Goal: Transaction & Acquisition: Purchase product/service

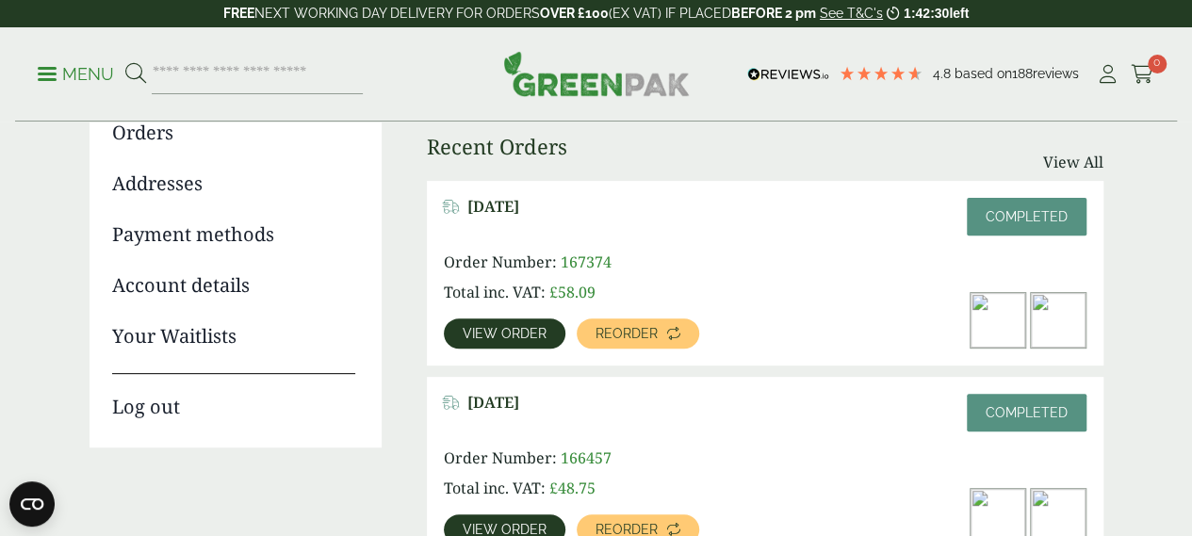
scroll to position [283, 0]
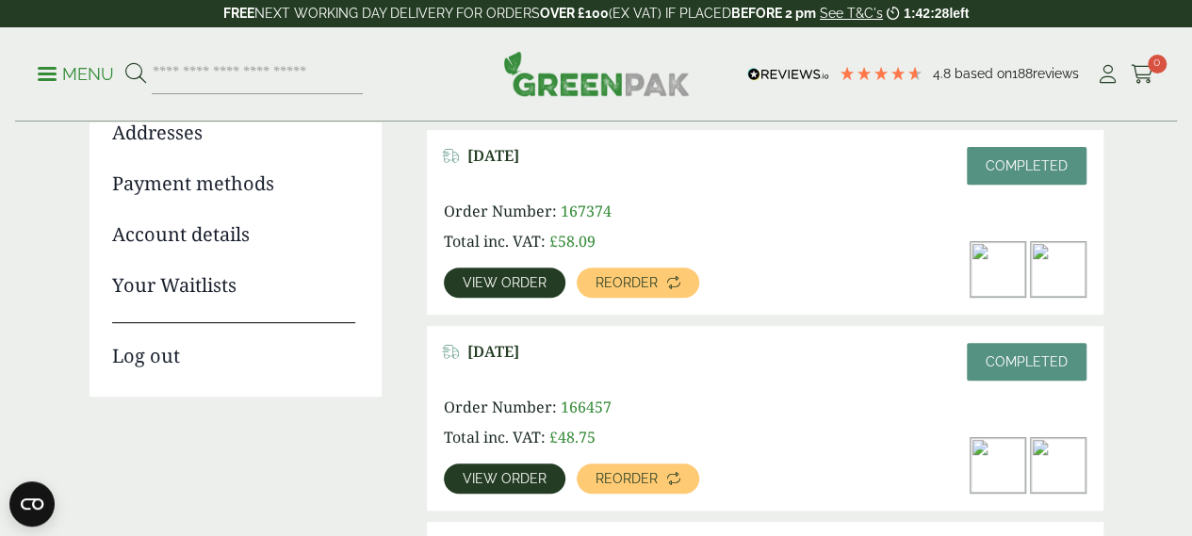
click at [527, 282] on span "View order" at bounding box center [505, 282] width 84 height 13
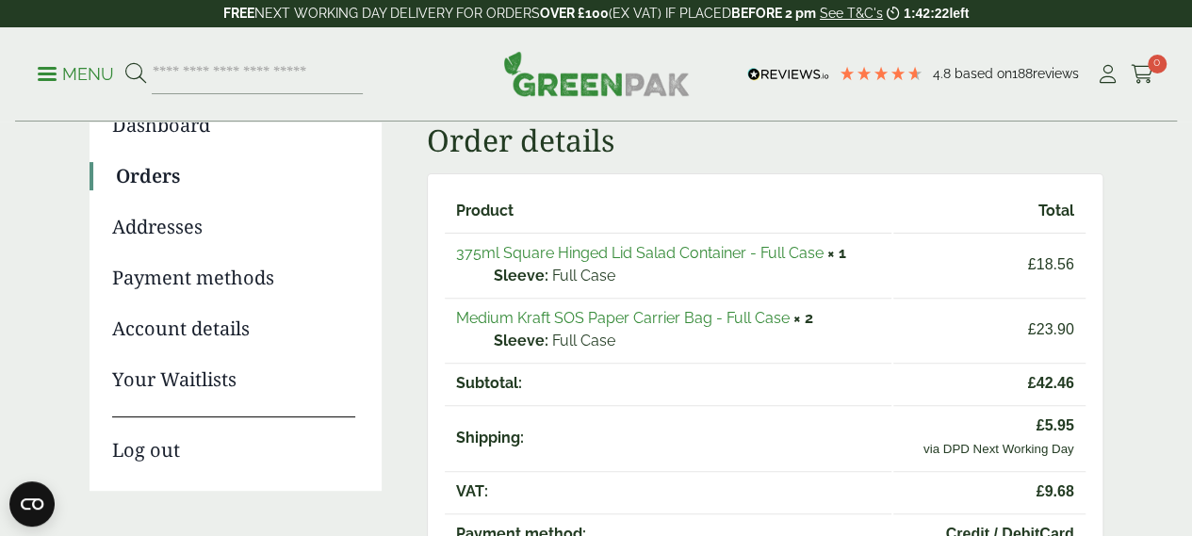
click at [720, 253] on link "375ml Square Hinged Lid Salad Container - Full Case" at bounding box center [639, 253] width 367 height 18
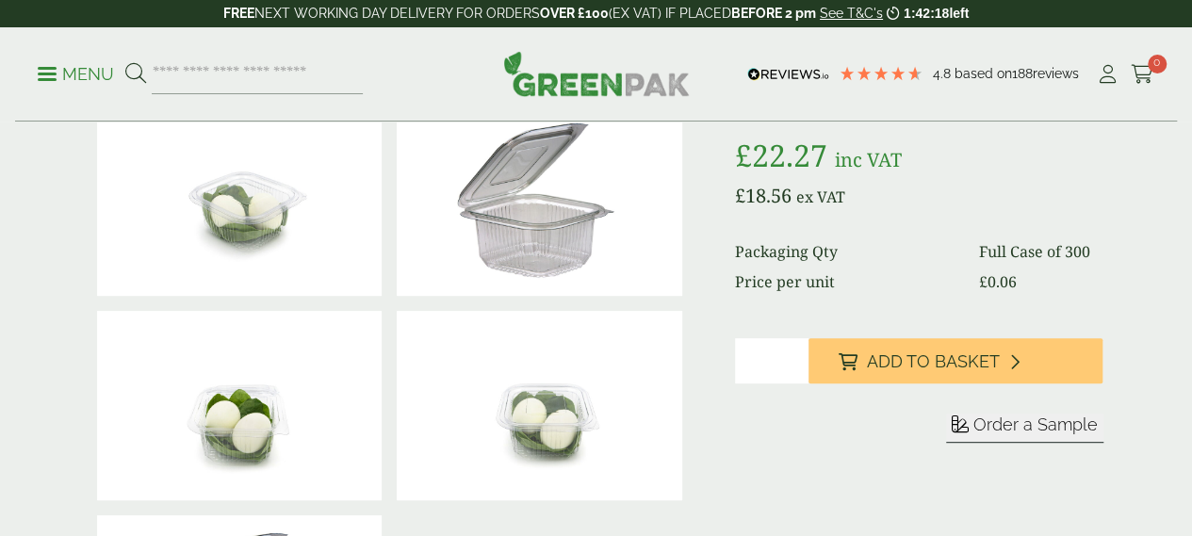
scroll to position [377, 0]
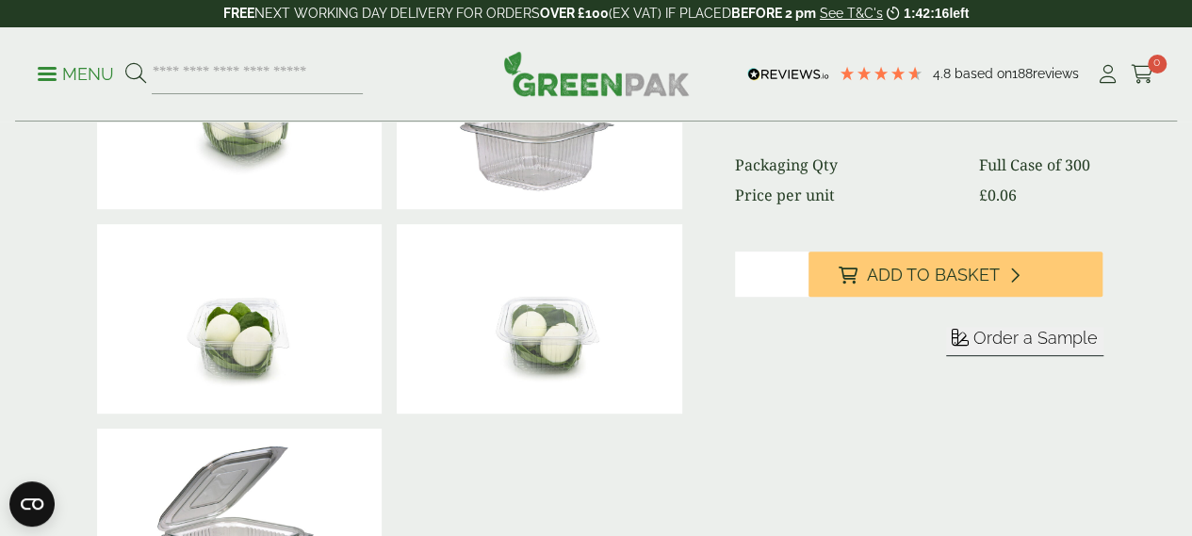
type input "*"
click at [808, 297] on input "*" at bounding box center [771, 274] width 73 height 45
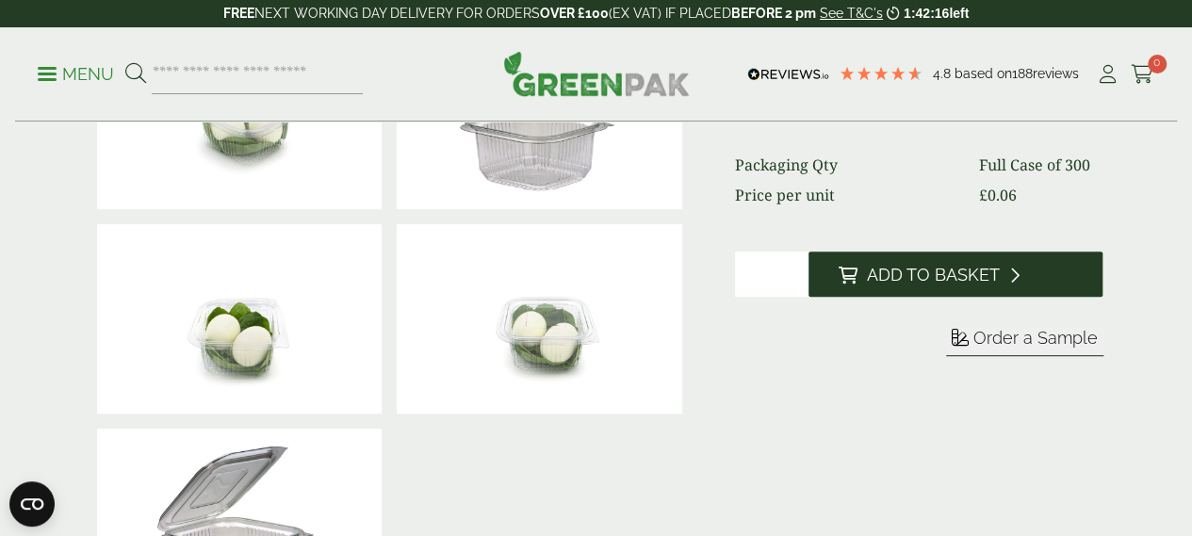
click at [857, 284] on icon at bounding box center [848, 275] width 19 height 17
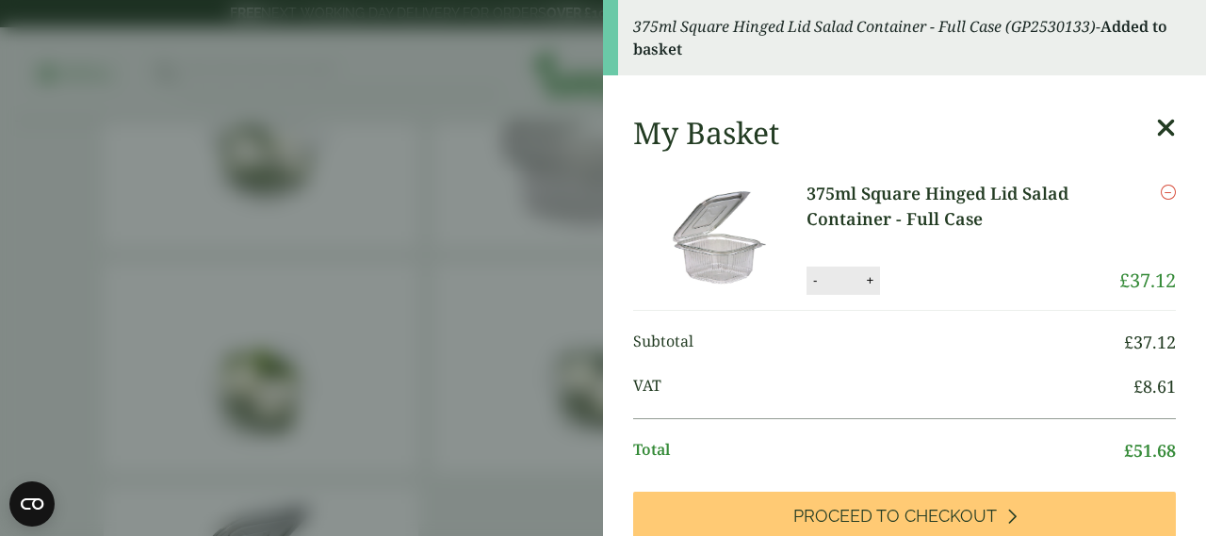
drag, startPoint x: 490, startPoint y: 282, endPoint x: 276, endPoint y: 120, distance: 268.3
click at [487, 274] on aside "375ml Square Hinged Lid Salad Container - Full Case (GP2530133) - Added to bask…" at bounding box center [603, 268] width 1206 height 536
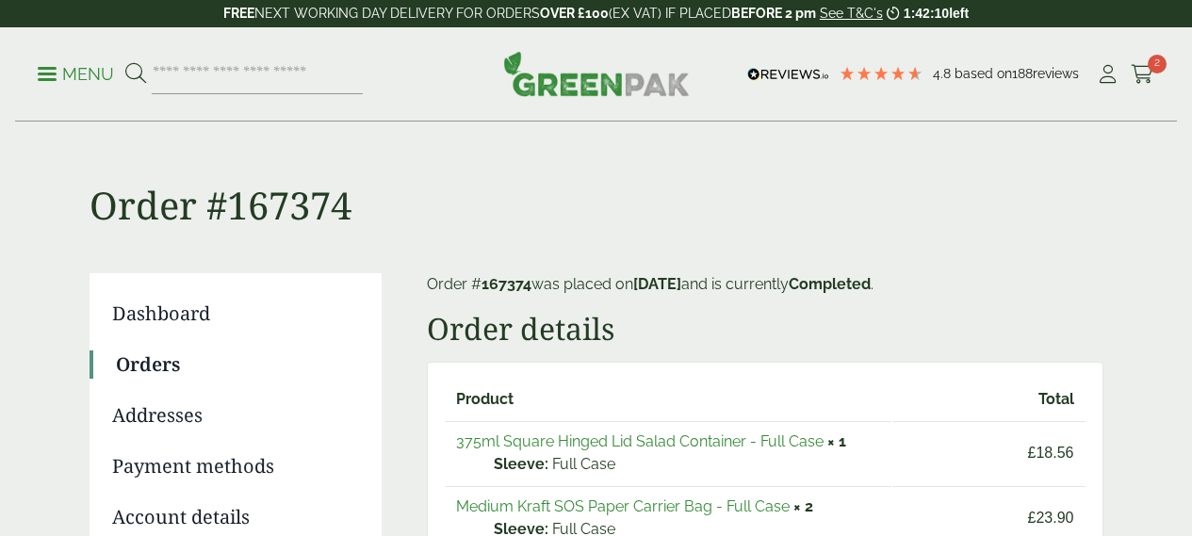
drag, startPoint x: 0, startPoint y: 0, endPoint x: 526, endPoint y: 327, distance: 619.1
click at [526, 497] on link "Medium Kraft SOS Paper Carrier Bag - Full Case" at bounding box center [623, 506] width 334 height 18
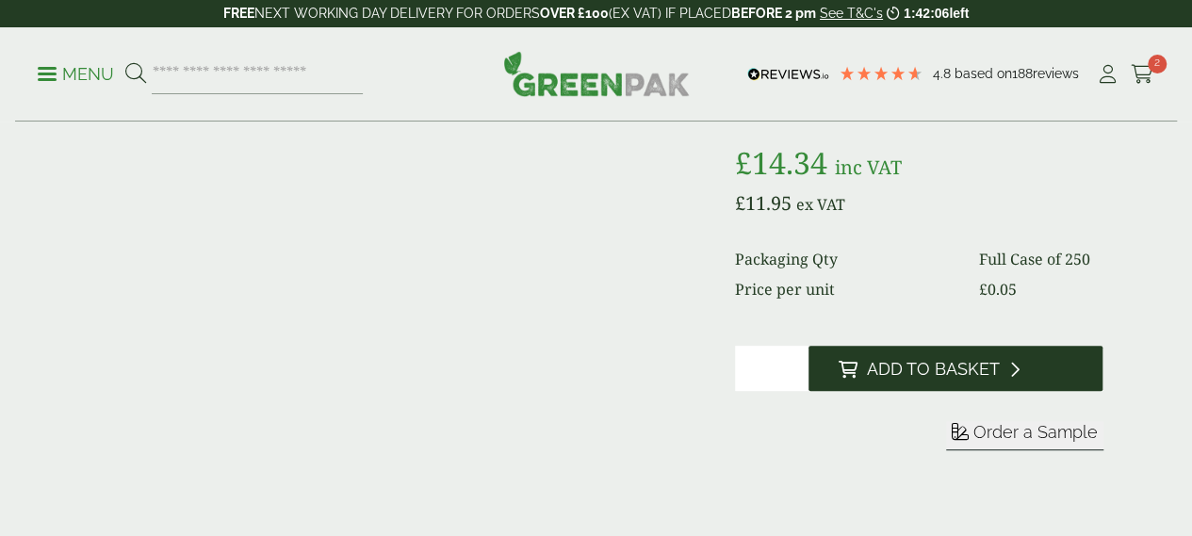
drag, startPoint x: 942, startPoint y: 412, endPoint x: 902, endPoint y: 401, distance: 41.8
click at [942, 380] on span "Add to Basket" at bounding box center [933, 369] width 133 height 21
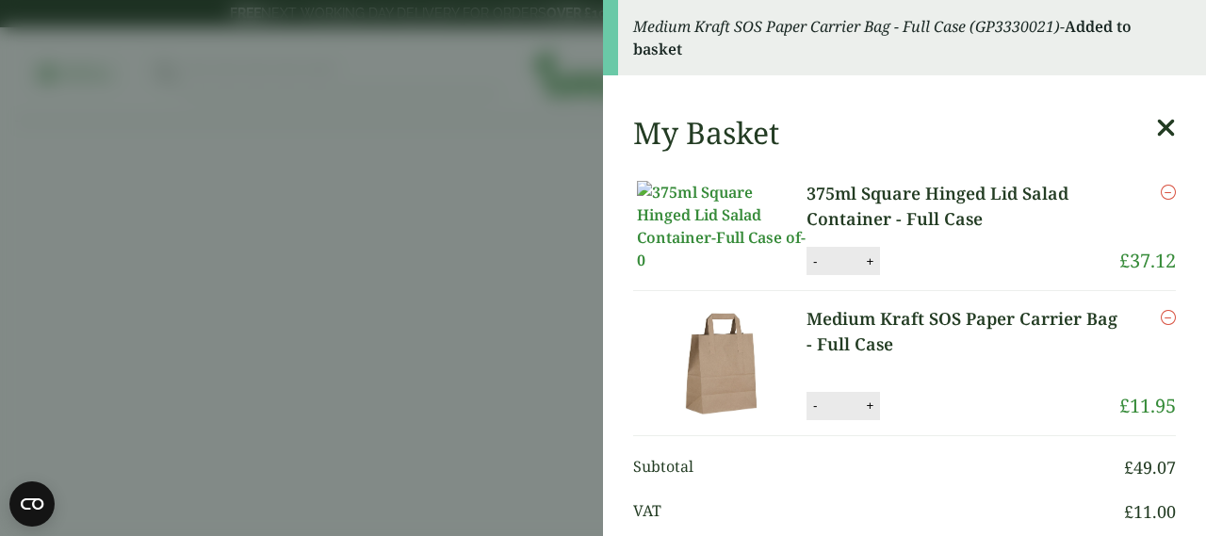
drag, startPoint x: 168, startPoint y: 204, endPoint x: 115, endPoint y: 77, distance: 137.7
click at [168, 193] on aside "Medium Kraft SOS Paper Carrier Bag - Full Case (GP3330021) - Added to basket My…" at bounding box center [603, 268] width 1206 height 536
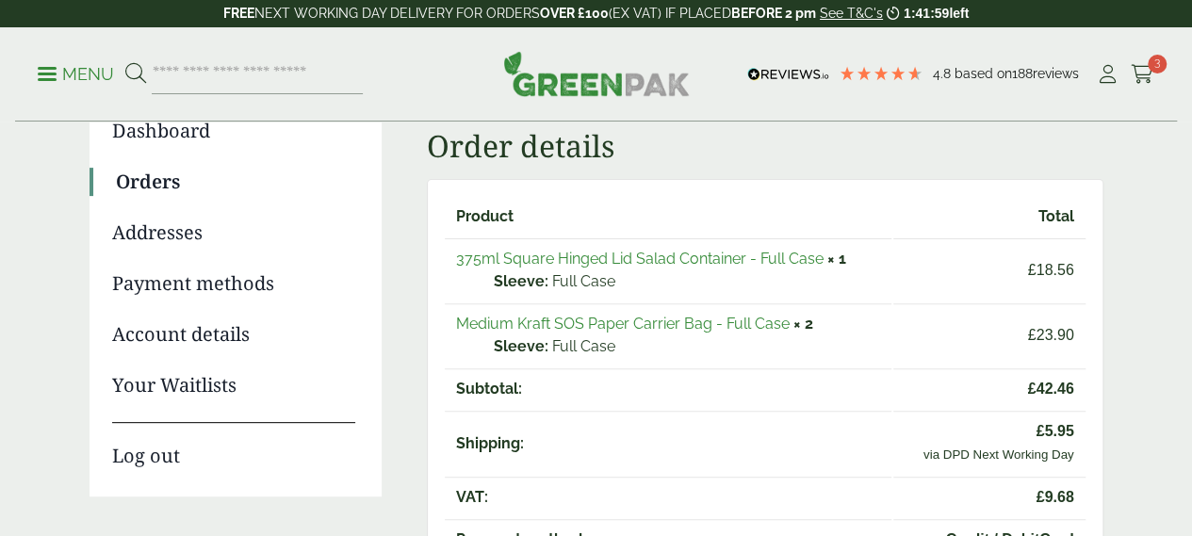
scroll to position [188, 0]
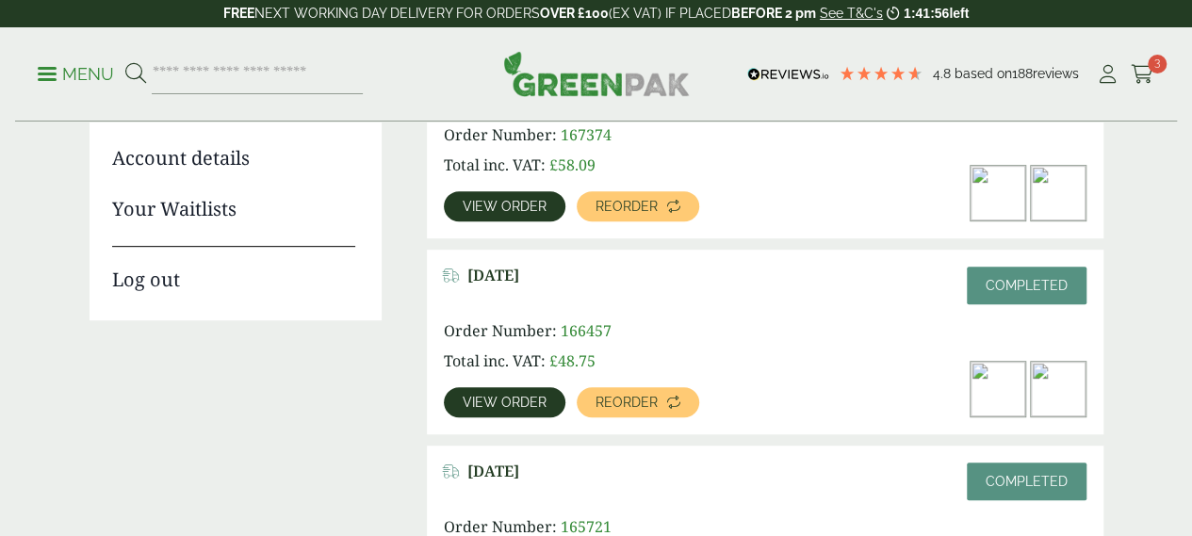
scroll to position [377, 0]
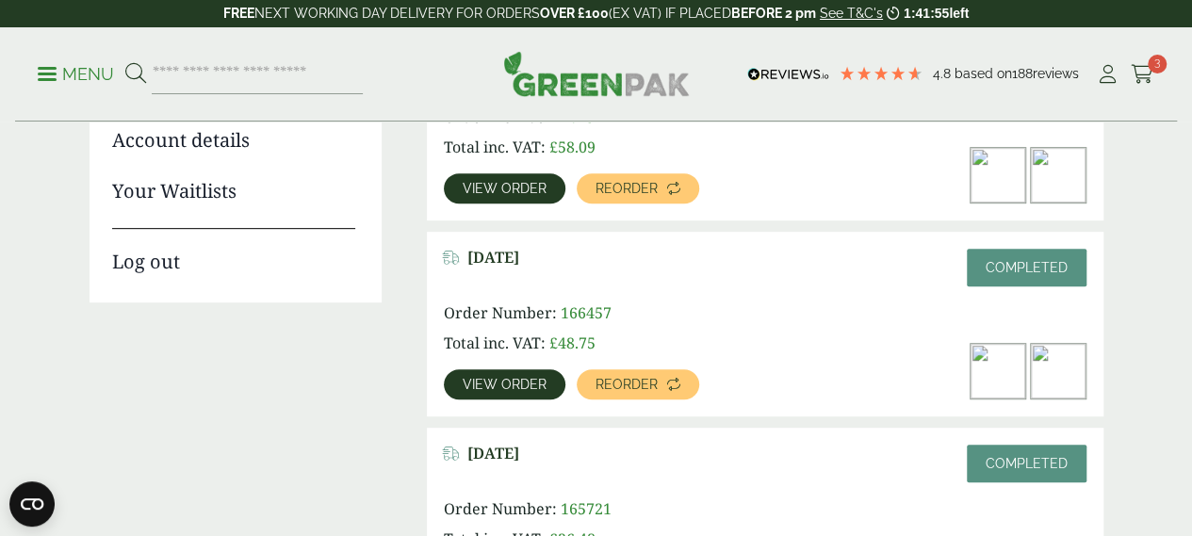
click at [1003, 383] on img at bounding box center [997, 371] width 55 height 55
click at [482, 381] on span "View order" at bounding box center [505, 384] width 84 height 13
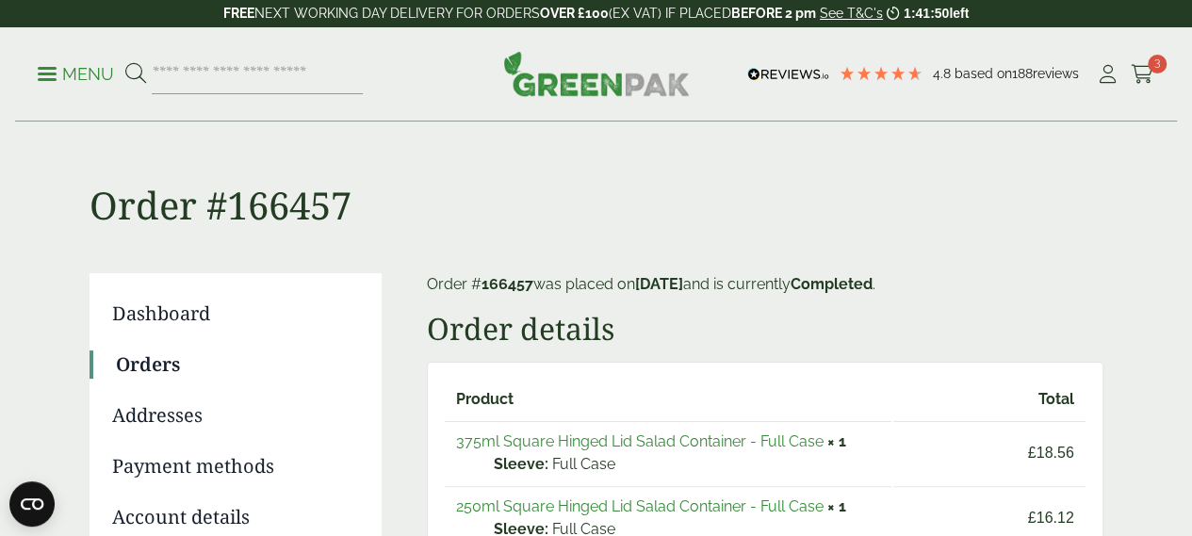
click at [576, 504] on link "250ml Square Hinged Lid Salad Container - Full Case" at bounding box center [639, 506] width 367 height 18
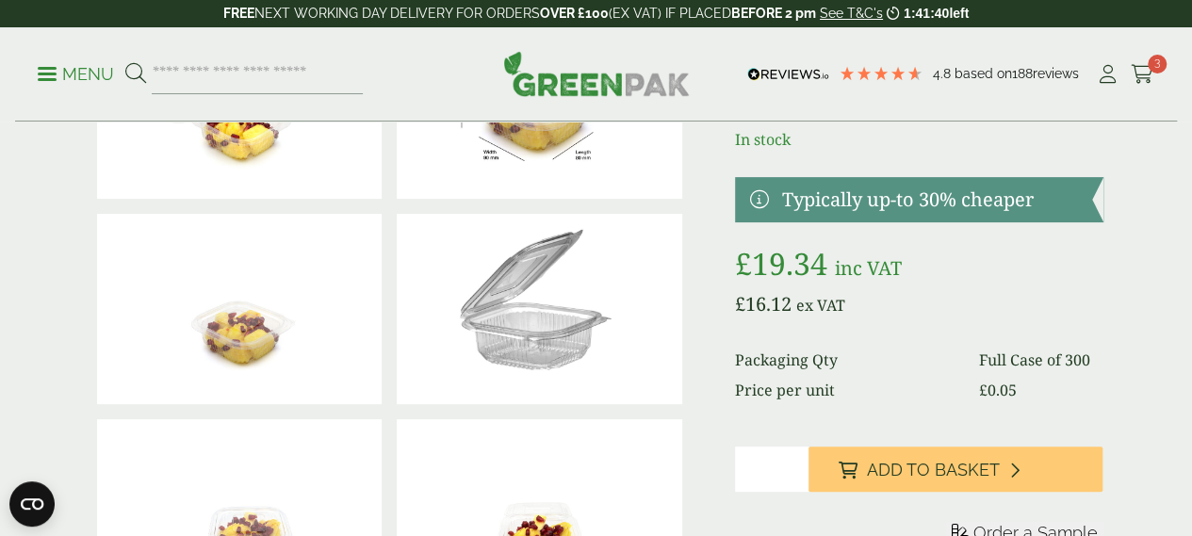
scroll to position [283, 0]
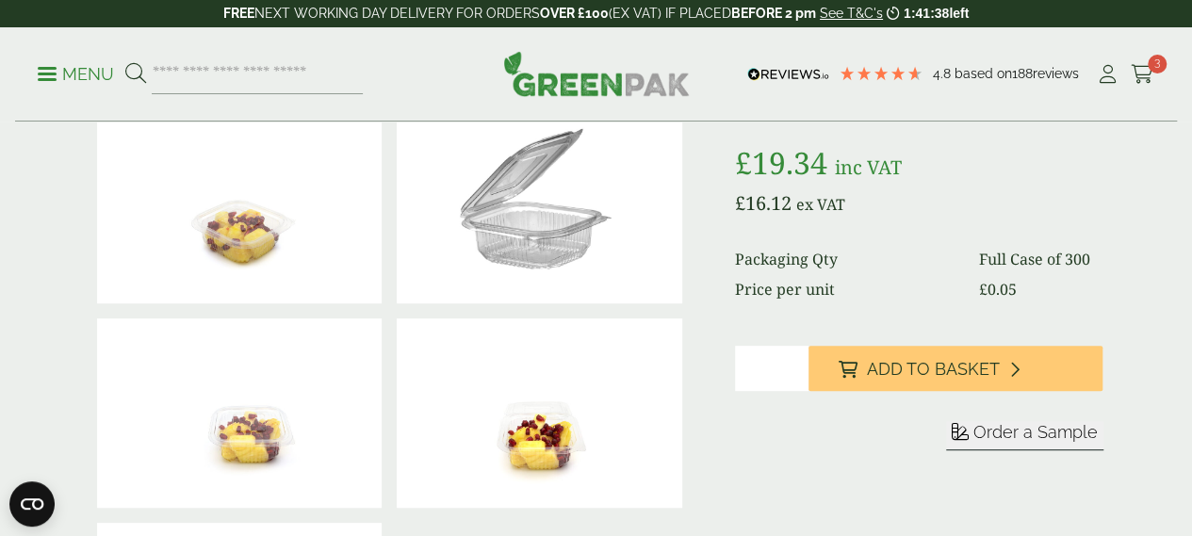
type input "*"
click at [808, 391] on input "*" at bounding box center [771, 368] width 73 height 45
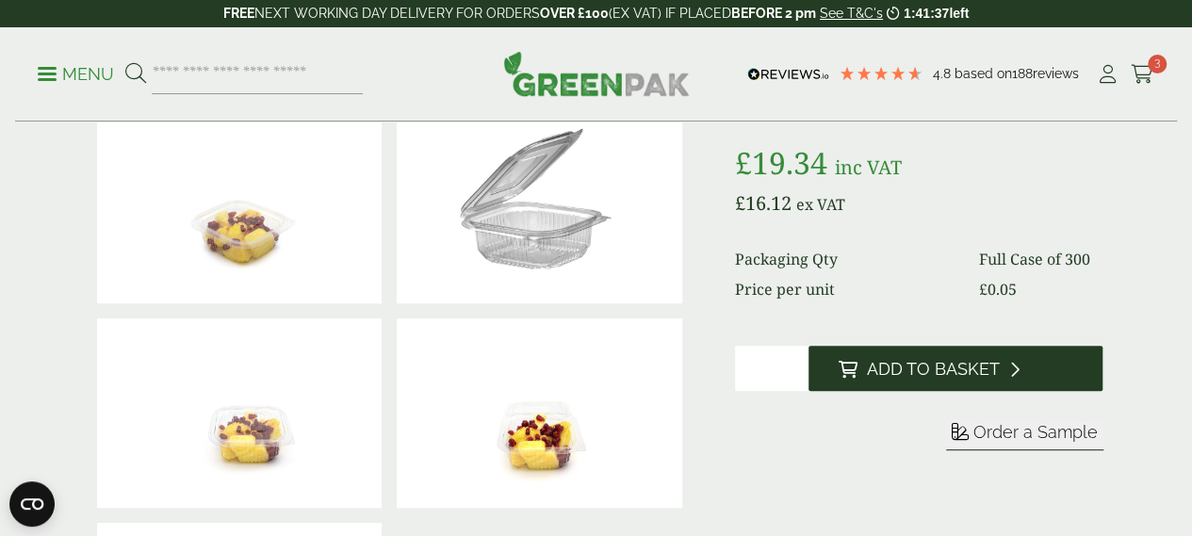
click at [935, 380] on span "Add to Basket" at bounding box center [933, 369] width 133 height 21
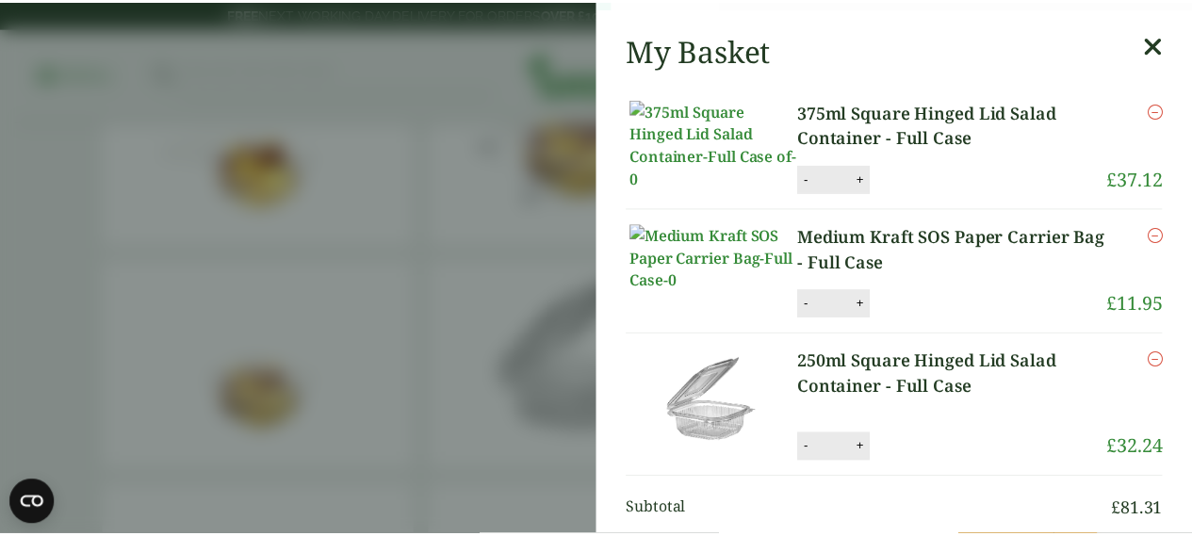
scroll to position [94, 0]
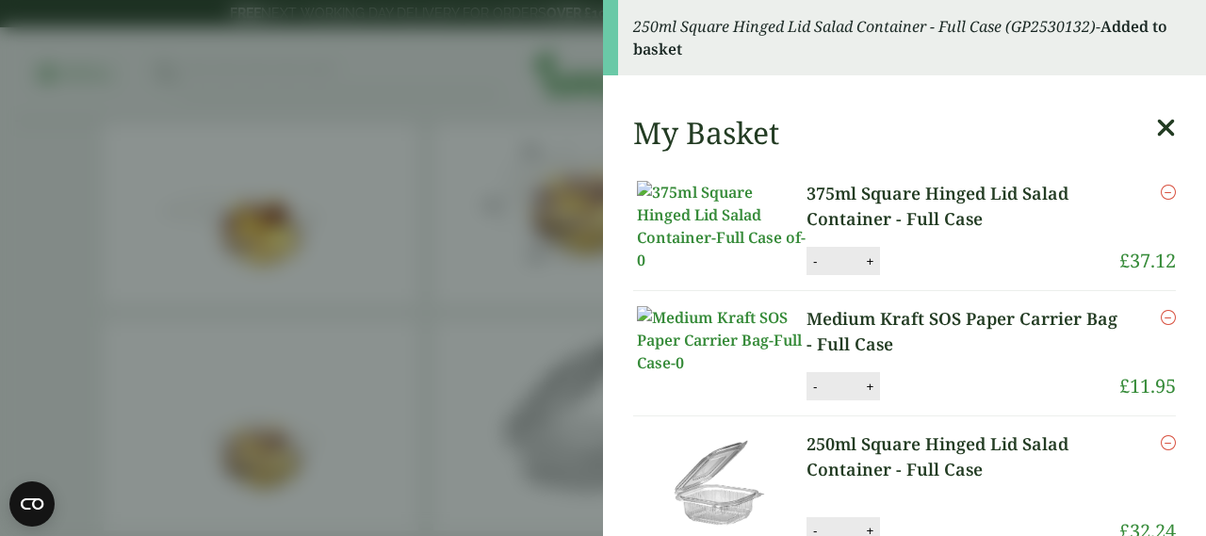
click at [448, 302] on aside "250ml Square Hinged Lid Salad Container - Full Case (GP2530132) - Added to bask…" at bounding box center [603, 268] width 1206 height 536
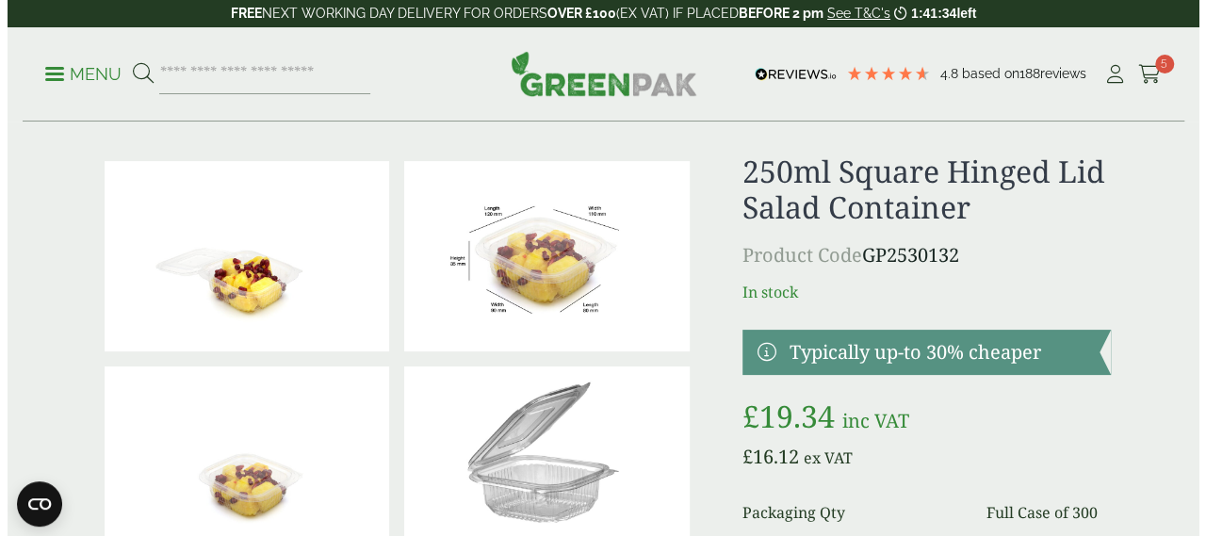
scroll to position [0, 0]
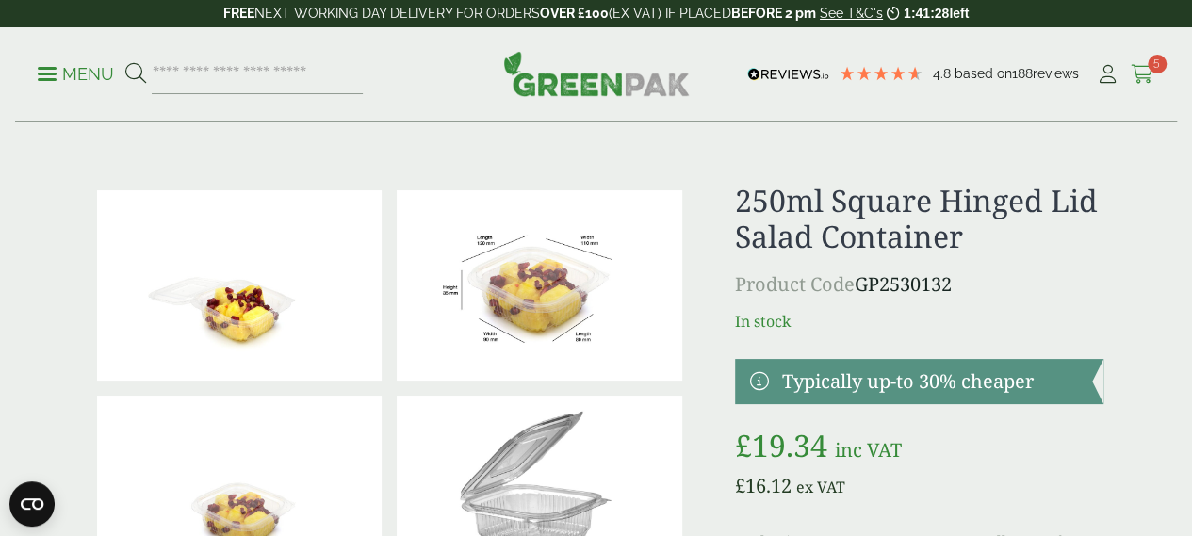
click at [1140, 71] on icon at bounding box center [1143, 74] width 24 height 19
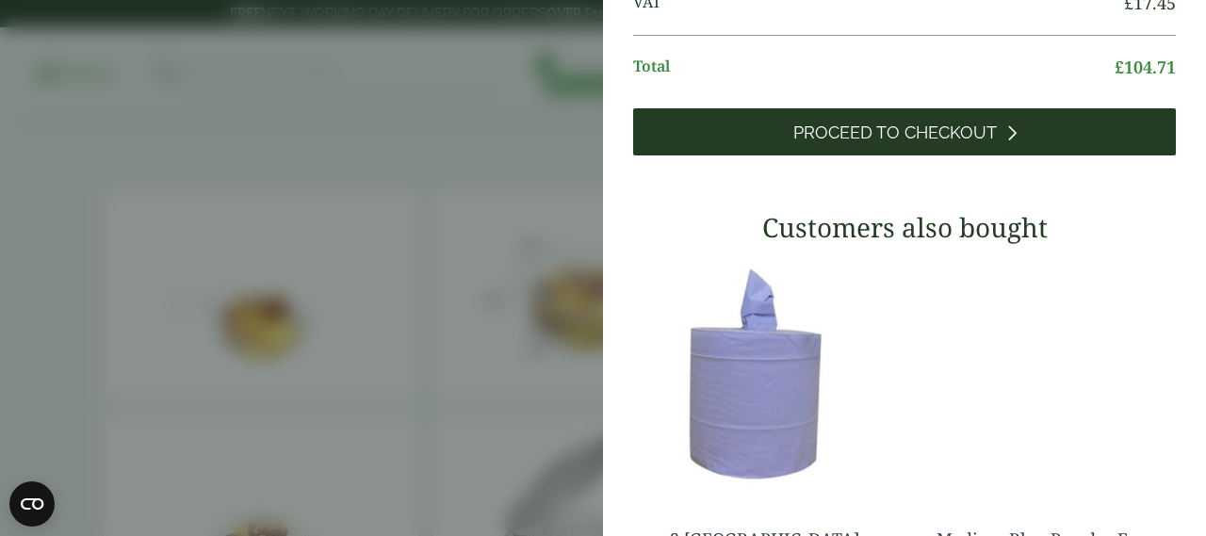
scroll to position [565, 0]
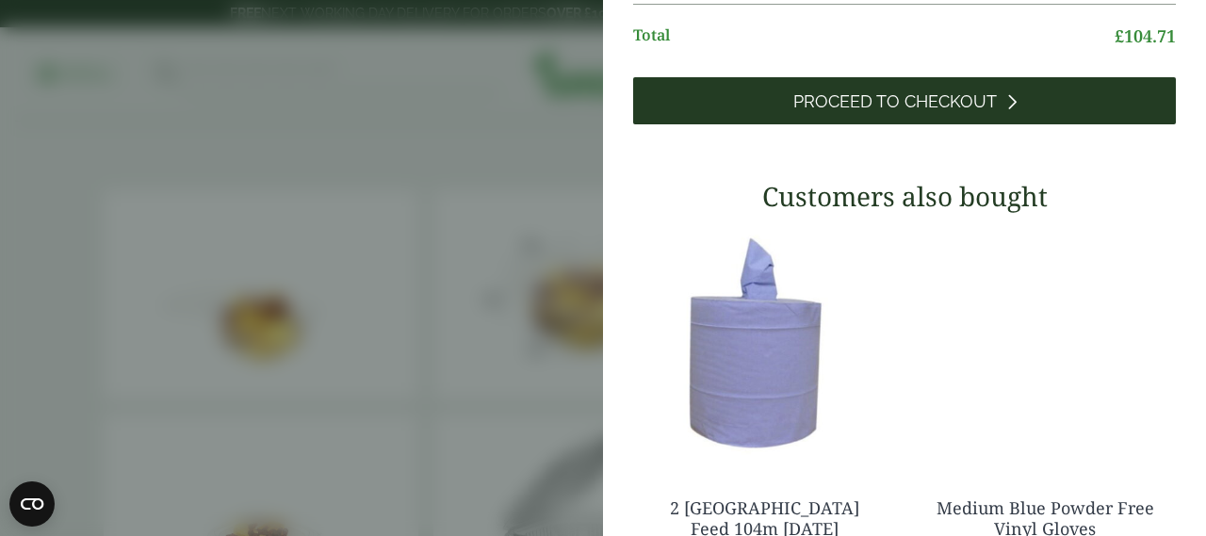
click at [898, 112] on span "Proceed to Checkout" at bounding box center [895, 101] width 204 height 21
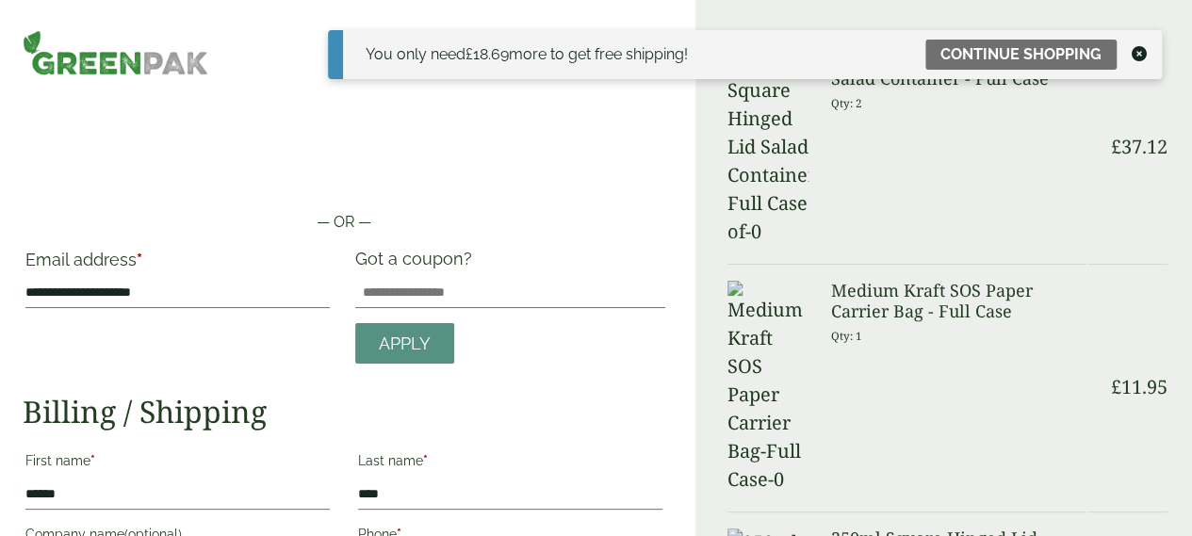
click at [1140, 56] on icon at bounding box center [1139, 53] width 15 height 15
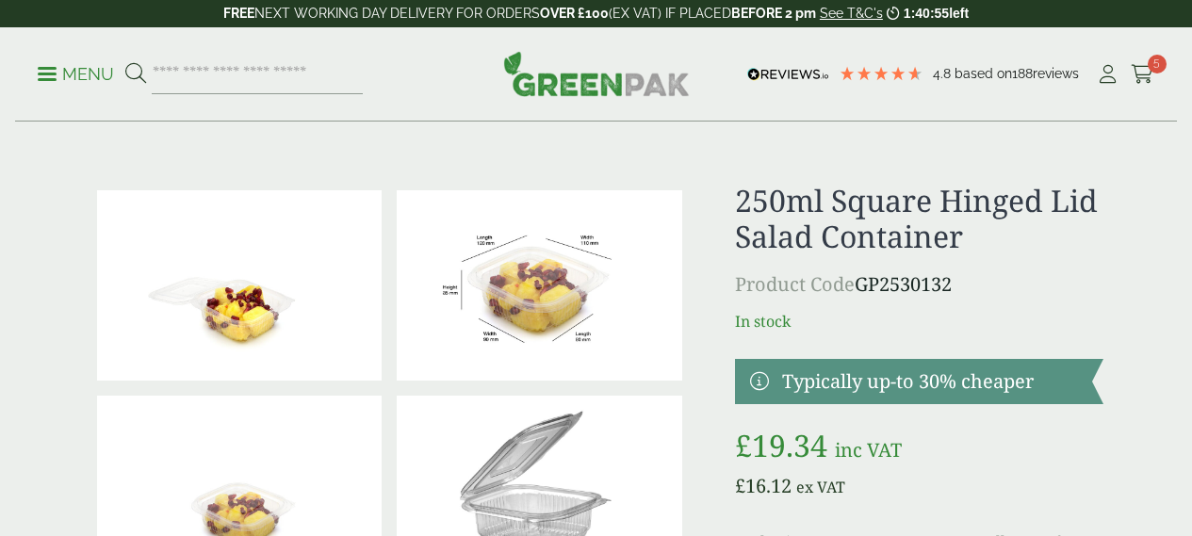
click at [1144, 73] on icon at bounding box center [1143, 74] width 24 height 19
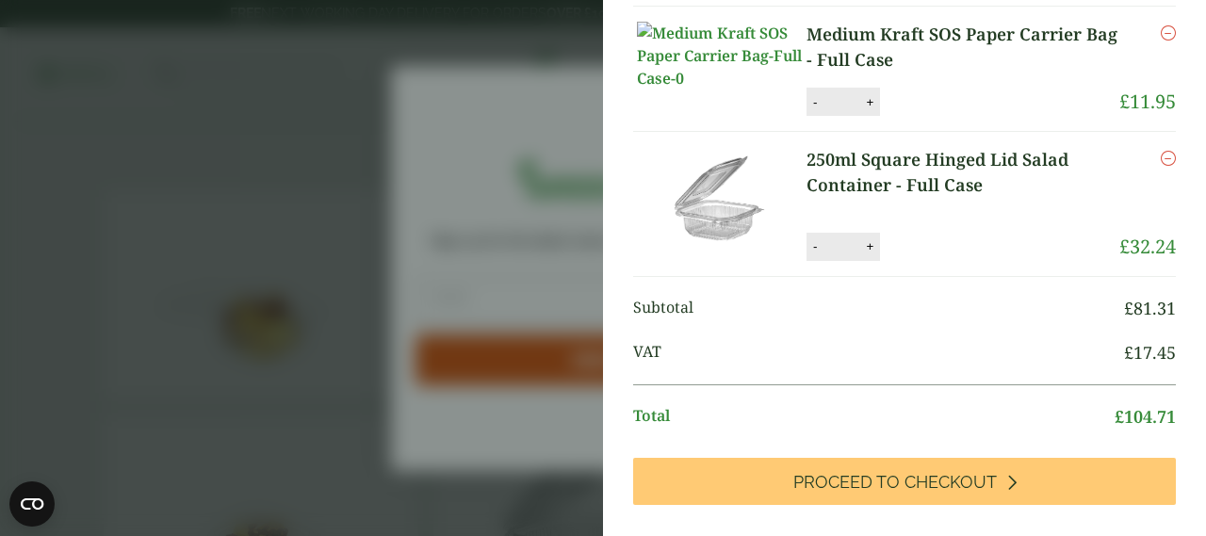
scroll to position [188, 0]
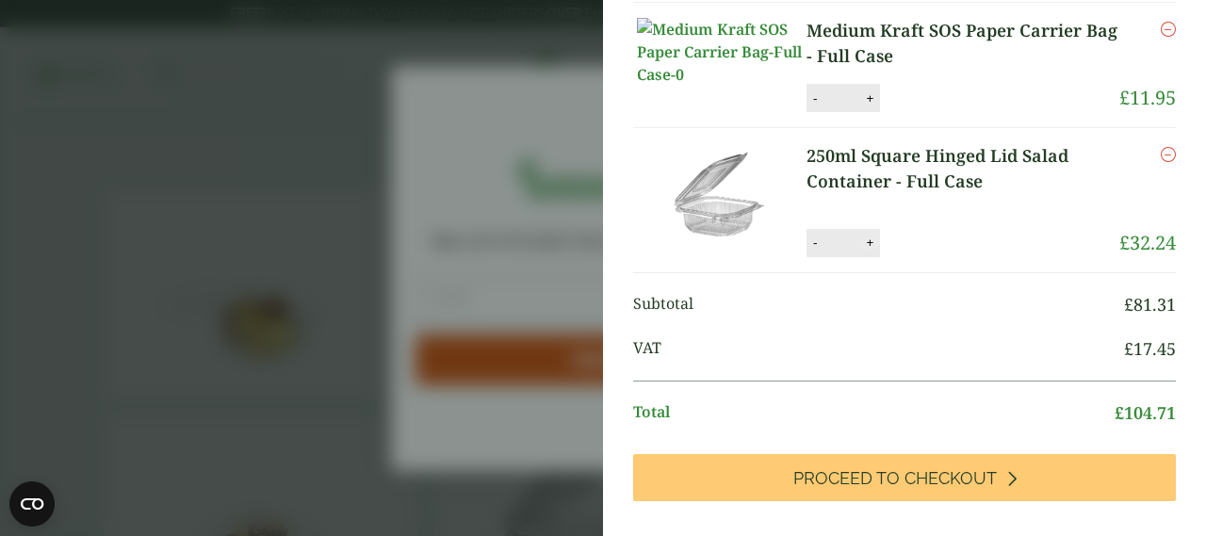
click at [862, 251] on button "+" at bounding box center [869, 243] width 19 height 16
type input "*"
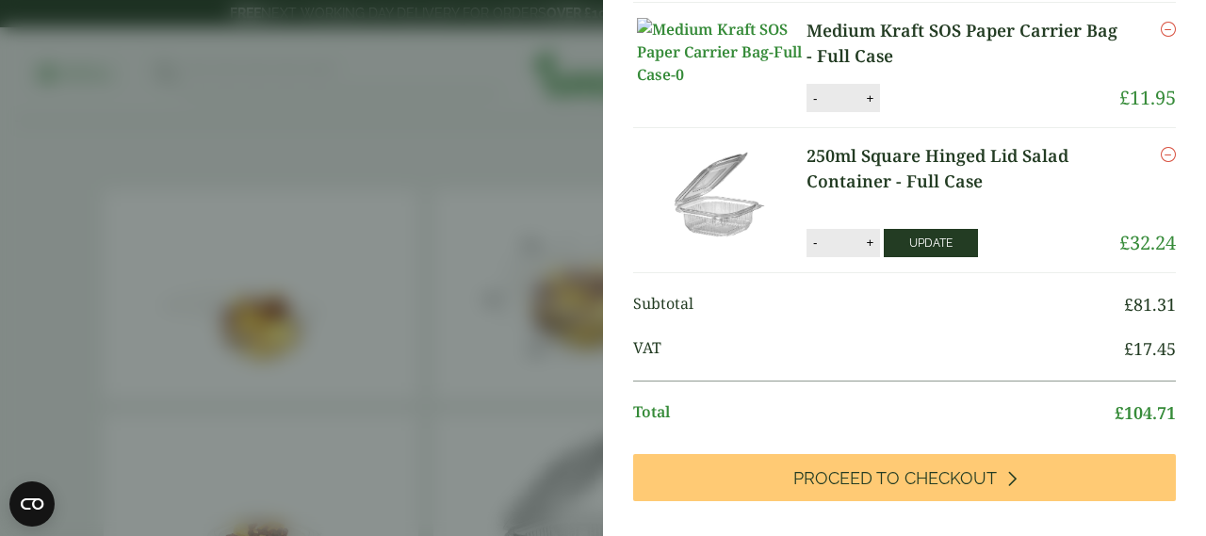
click at [927, 257] on button "Update" at bounding box center [931, 243] width 94 height 28
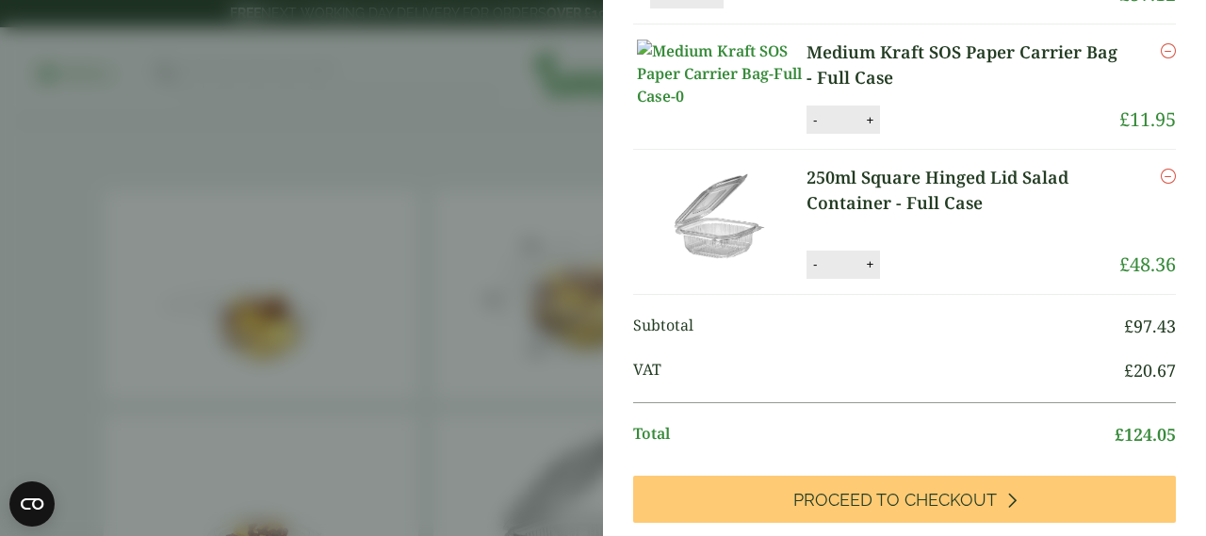
scroll to position [471, 0]
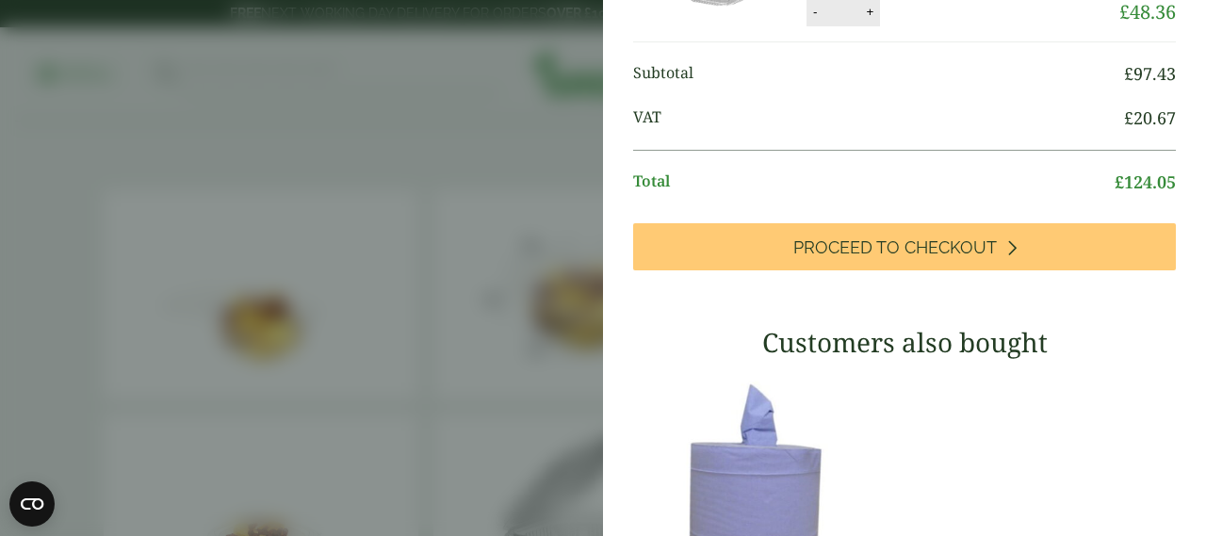
click at [950, 270] on link "Proceed to Checkout" at bounding box center [904, 246] width 543 height 47
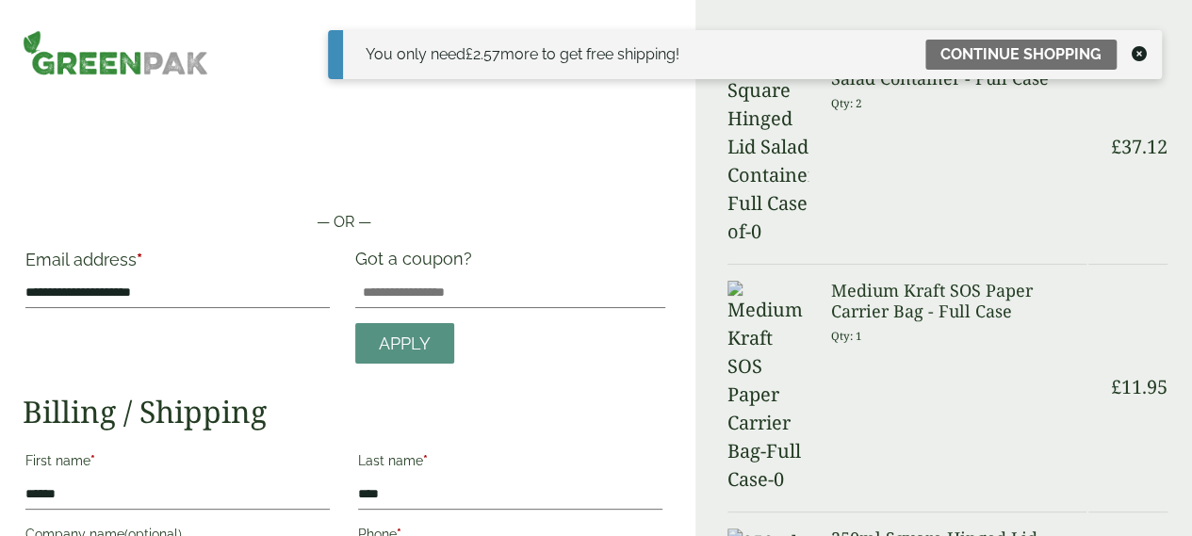
click at [658, 65] on div "You only need £ 2.57 more to get free shipping!" at bounding box center [523, 54] width 314 height 23
click at [978, 51] on link "Continue shopping" at bounding box center [1020, 55] width 191 height 30
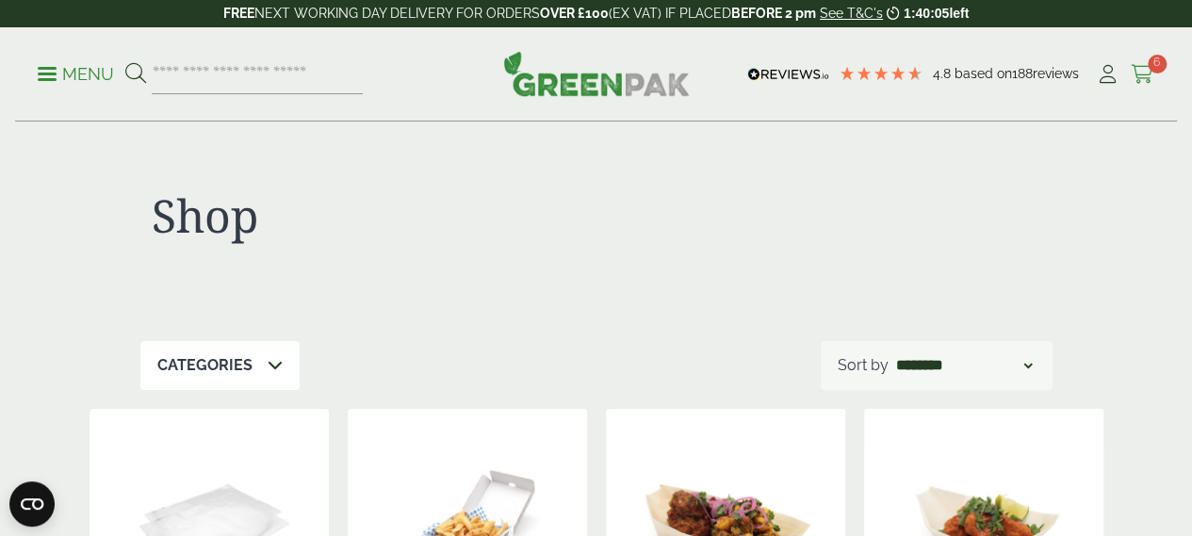
click at [1144, 74] on icon at bounding box center [1143, 74] width 24 height 19
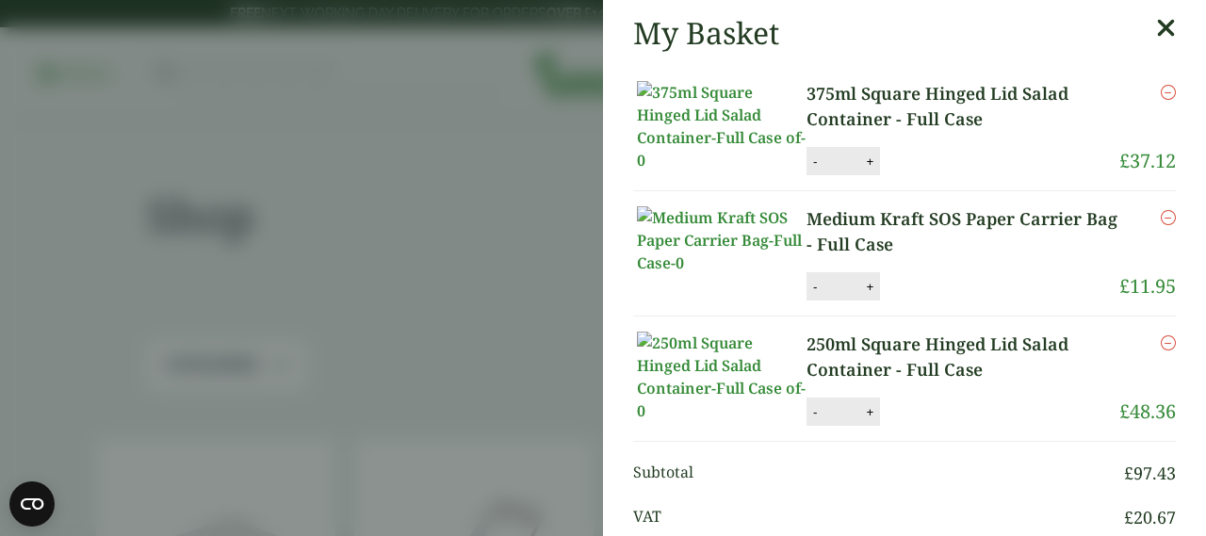
scroll to position [94, 0]
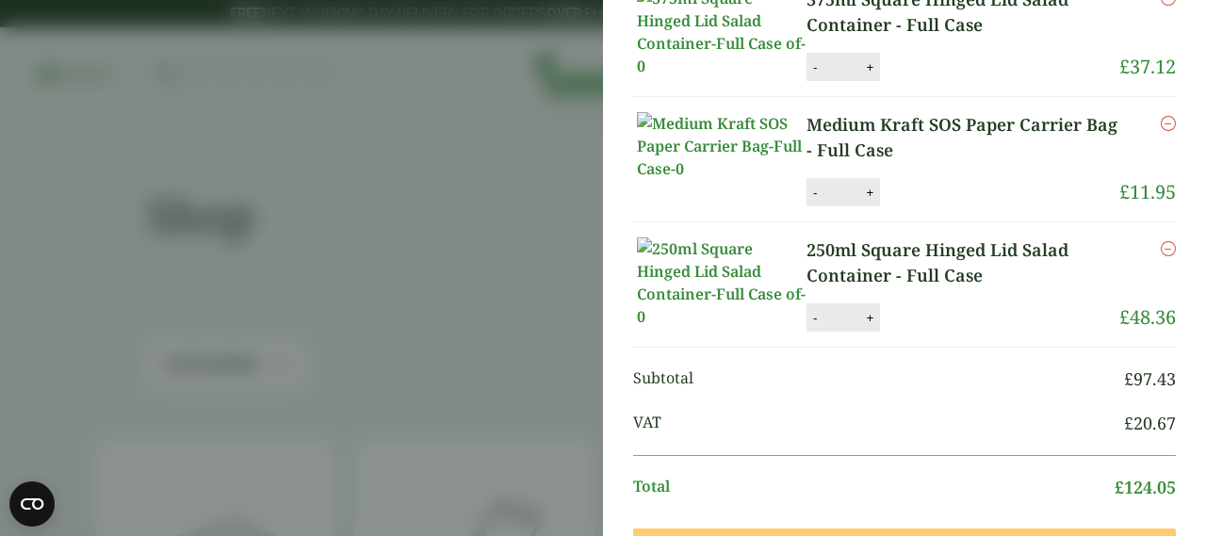
click at [809, 326] on button "-" at bounding box center [814, 318] width 15 height 16
type input "*"
click at [906, 333] on button "Update" at bounding box center [931, 318] width 94 height 28
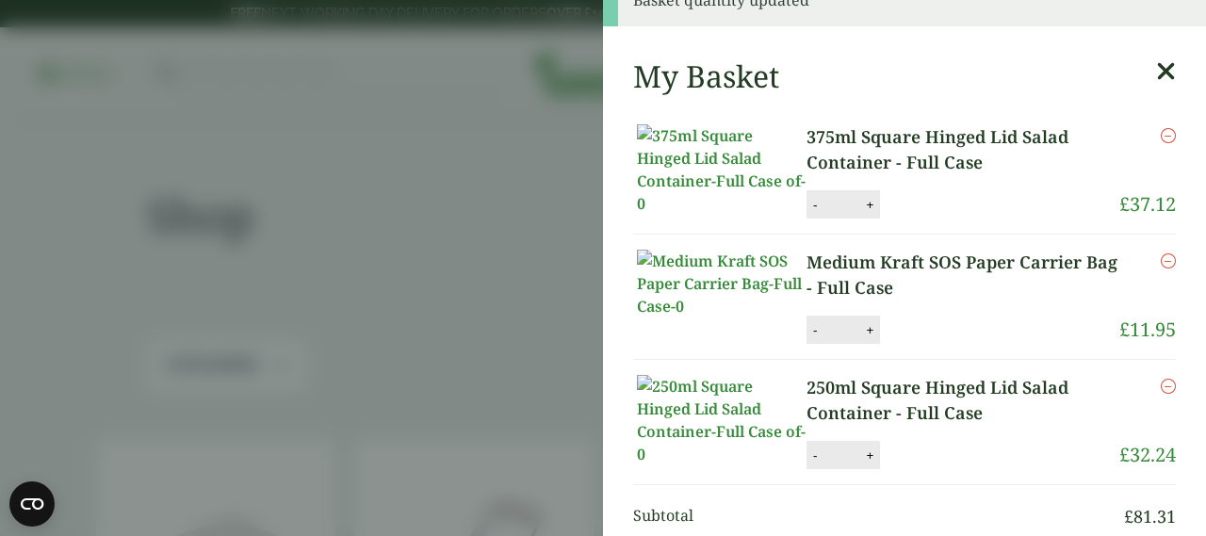
scroll to position [0, 0]
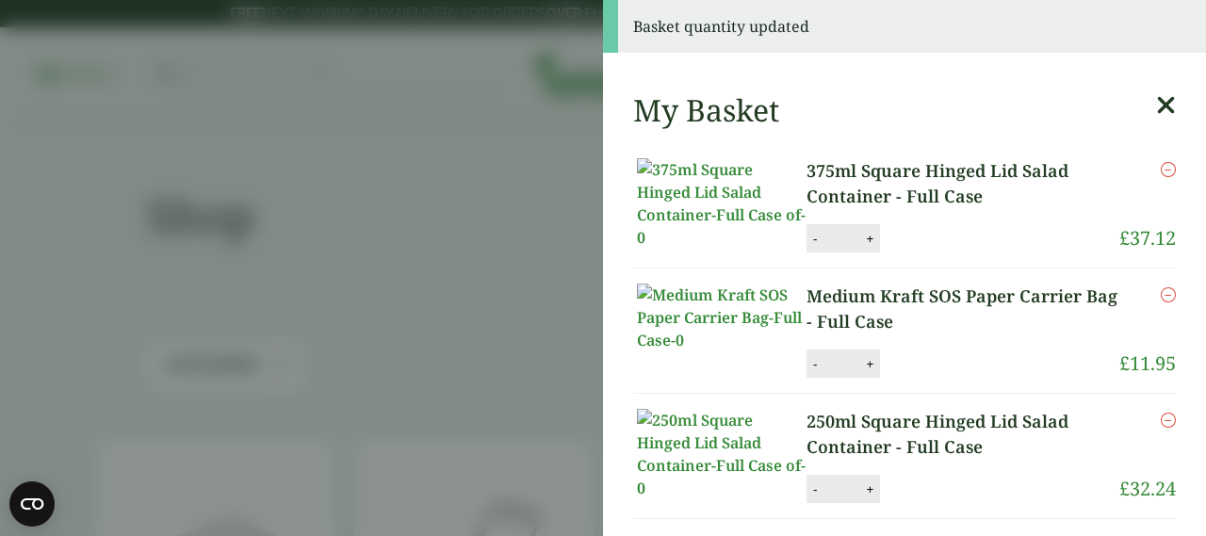
click at [869, 247] on button "+" at bounding box center [869, 239] width 19 height 16
type input "*"
click at [942, 246] on button "Update" at bounding box center [931, 239] width 94 height 28
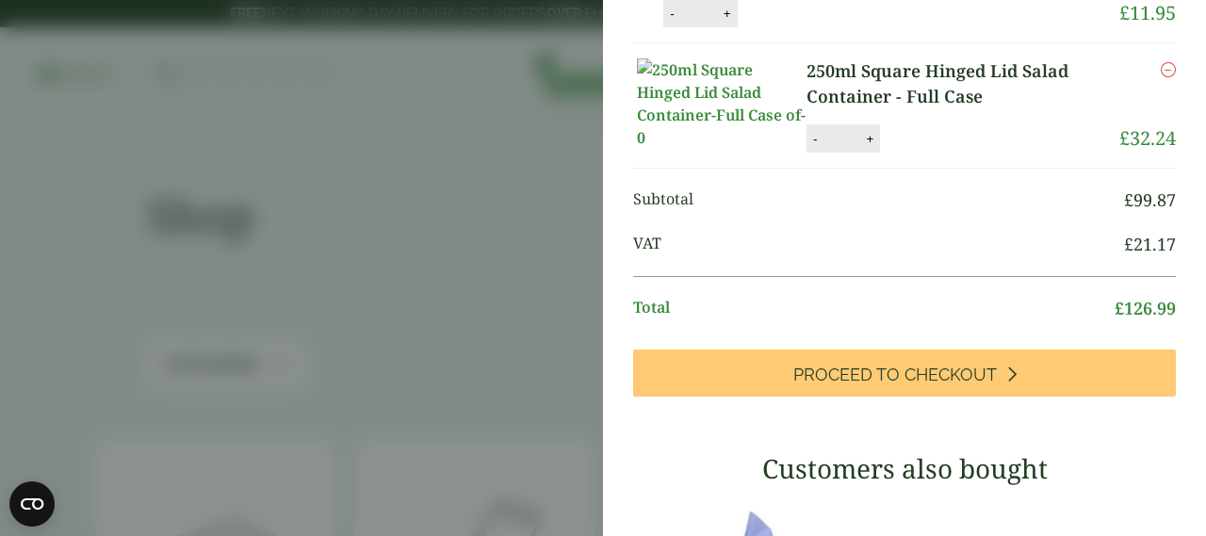
scroll to position [222, 0]
click at [679, 22] on button "-" at bounding box center [671, 14] width 15 height 16
click at [836, 28] on button "Update" at bounding box center [789, 14] width 94 height 28
type input "*"
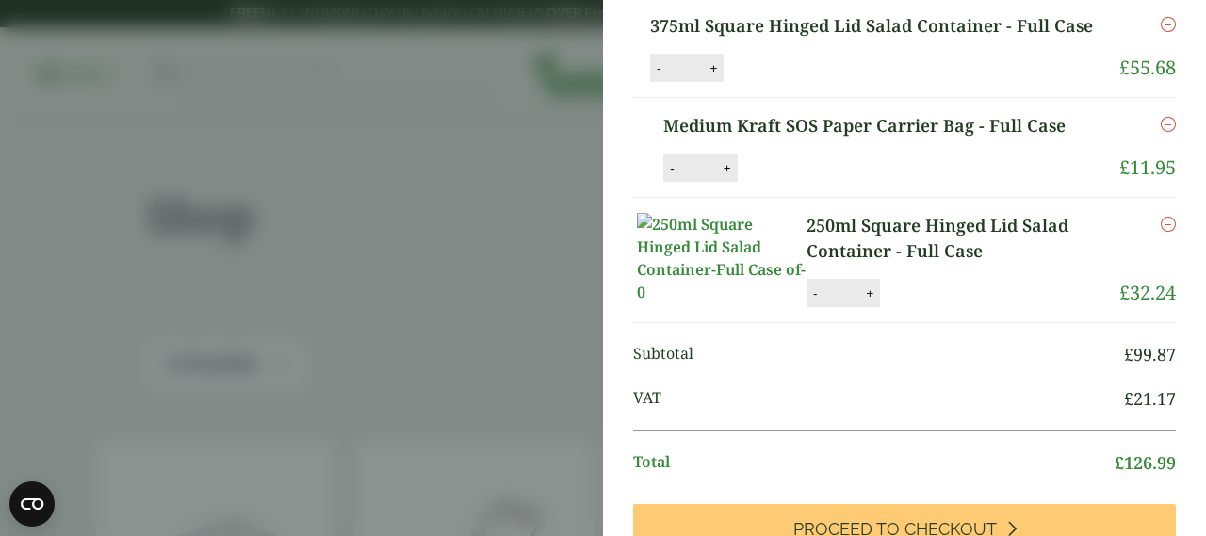
scroll to position [0, 0]
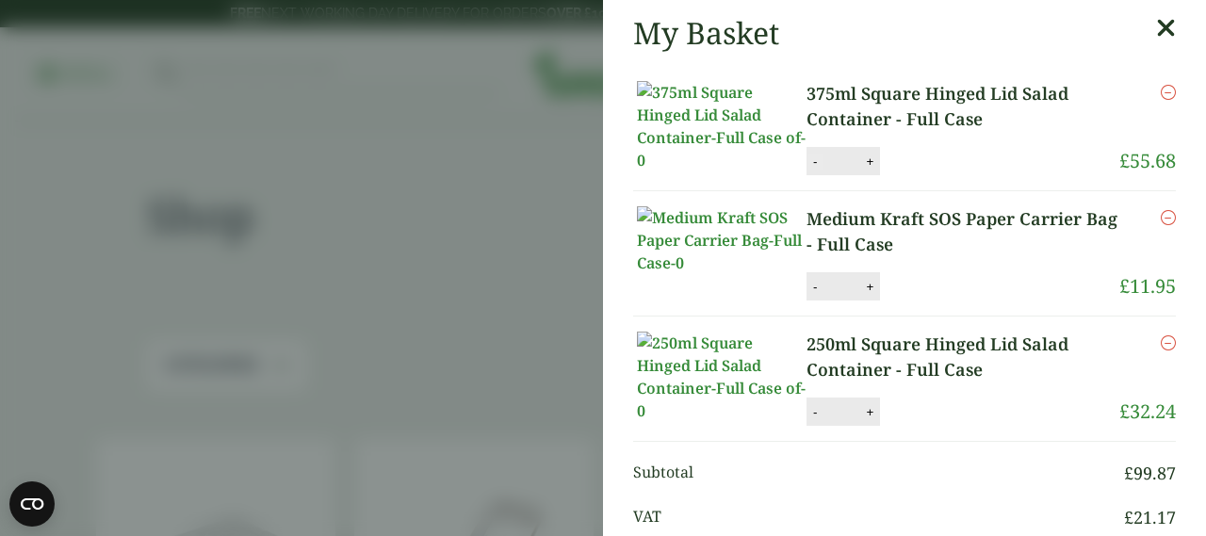
click at [812, 170] on button "-" at bounding box center [814, 162] width 15 height 16
type input "*"
click at [934, 169] on button "Update" at bounding box center [931, 162] width 94 height 28
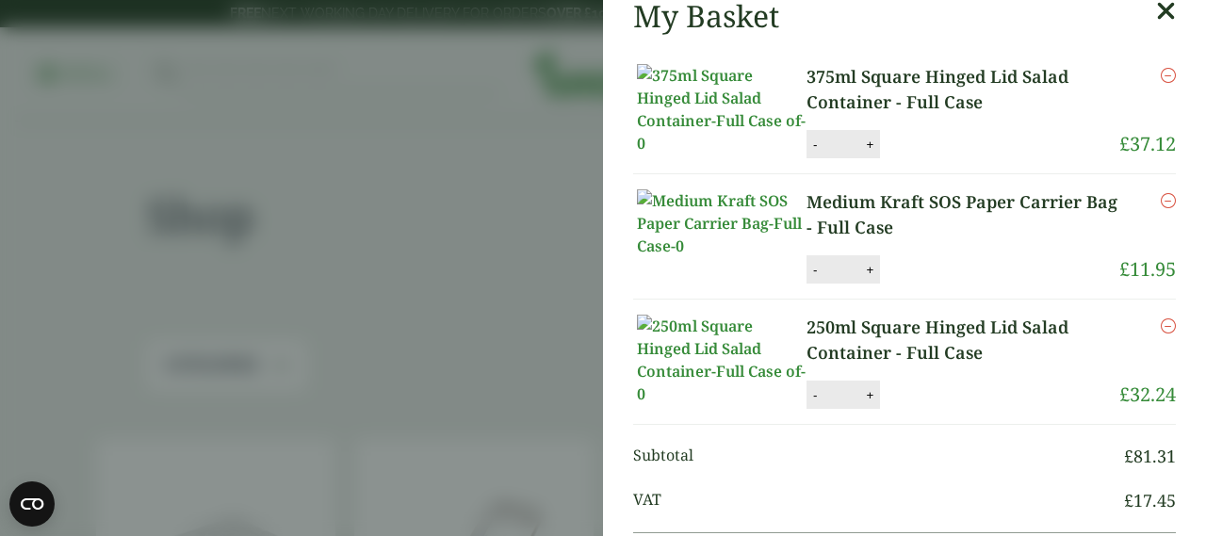
scroll to position [188, 0]
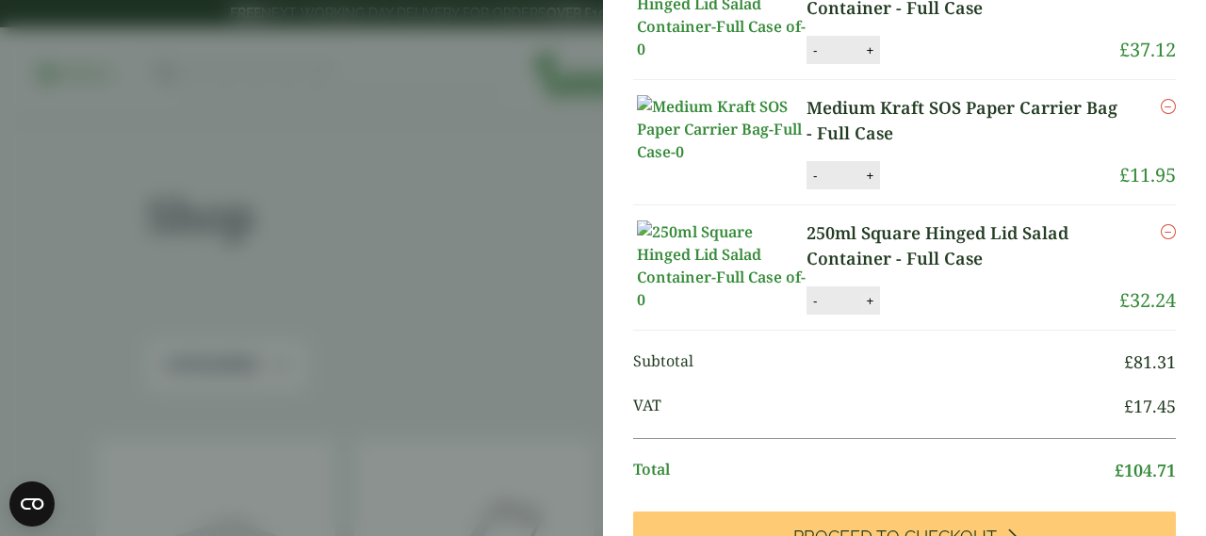
click at [869, 309] on button "+" at bounding box center [869, 301] width 19 height 16
click at [860, 309] on button "+" at bounding box center [869, 301] width 19 height 16
type input "*"
click at [898, 316] on button "Update" at bounding box center [931, 301] width 94 height 28
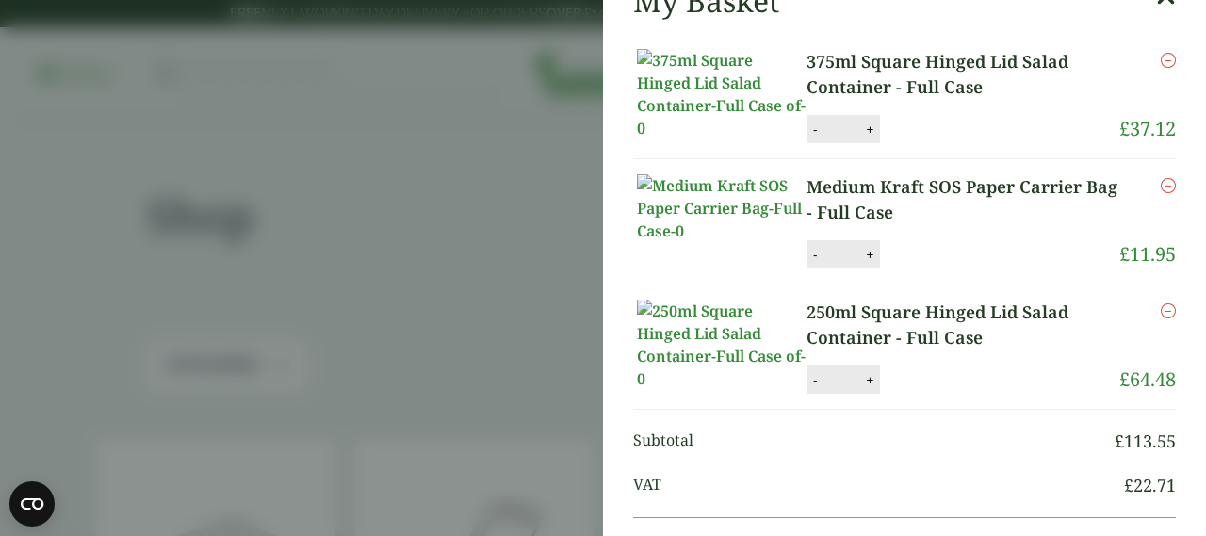
scroll to position [94, 0]
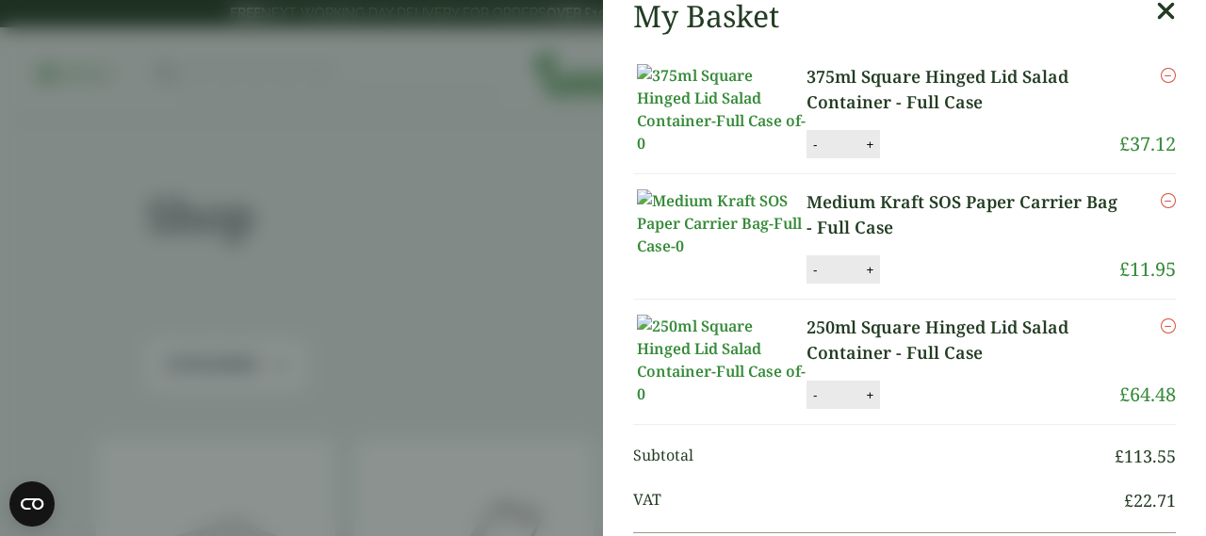
click at [1161, 208] on icon "Remove this item" at bounding box center [1168, 200] width 15 height 15
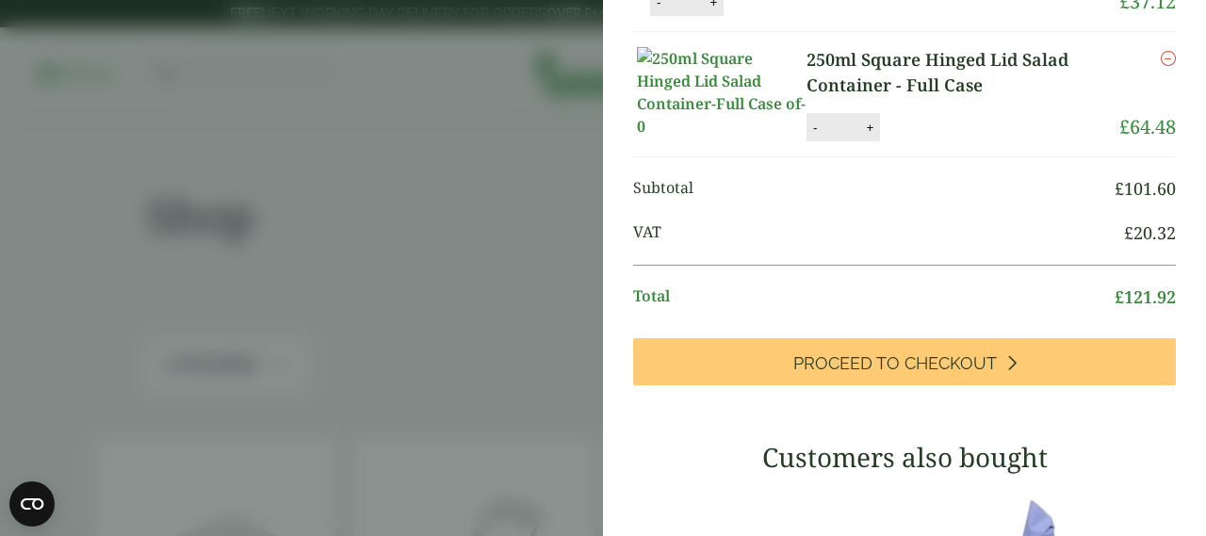
scroll to position [205, 0]
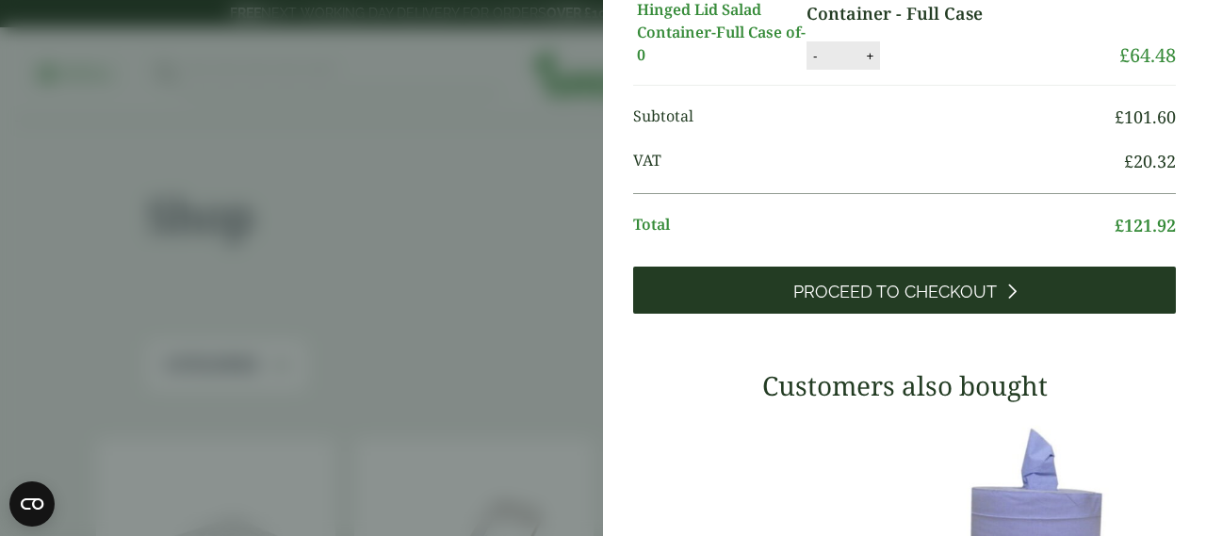
click at [968, 302] on span "Proceed to Checkout" at bounding box center [895, 292] width 204 height 21
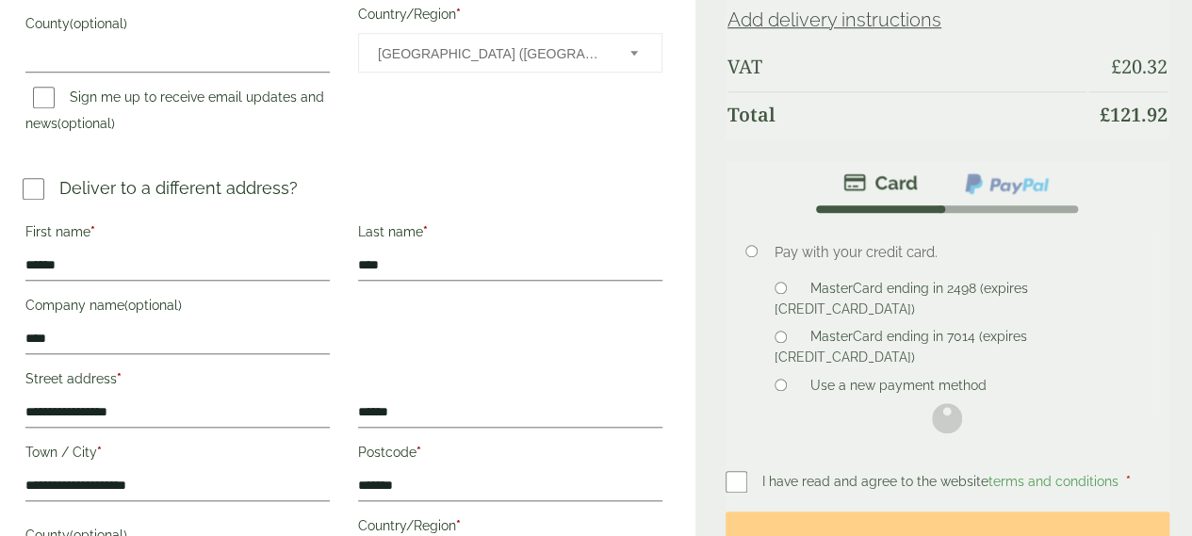
scroll to position [754, 0]
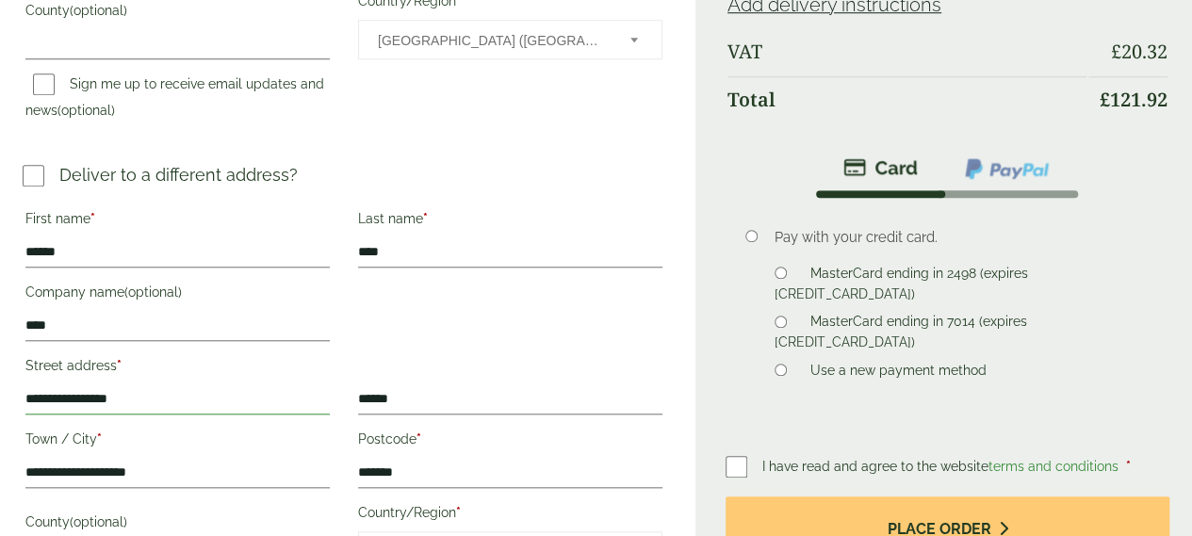
click at [280, 395] on input "**********" at bounding box center [177, 399] width 304 height 30
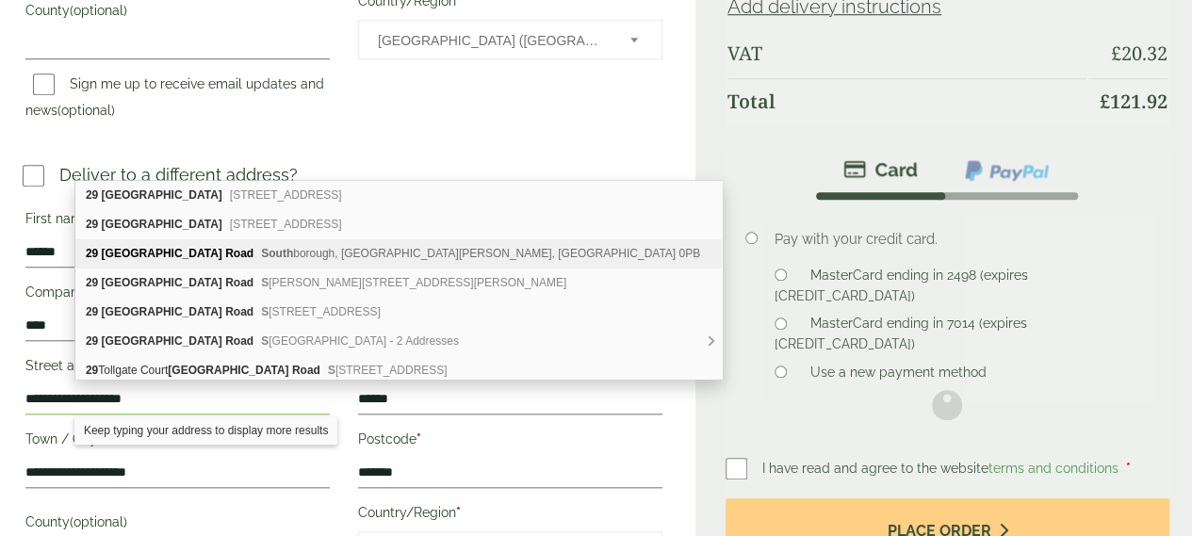
click at [279, 250] on span "[GEOGRAPHIC_DATA], [GEOGRAPHIC_DATA][PERSON_NAME], [GEOGRAPHIC_DATA] 0PB" at bounding box center [480, 253] width 439 height 13
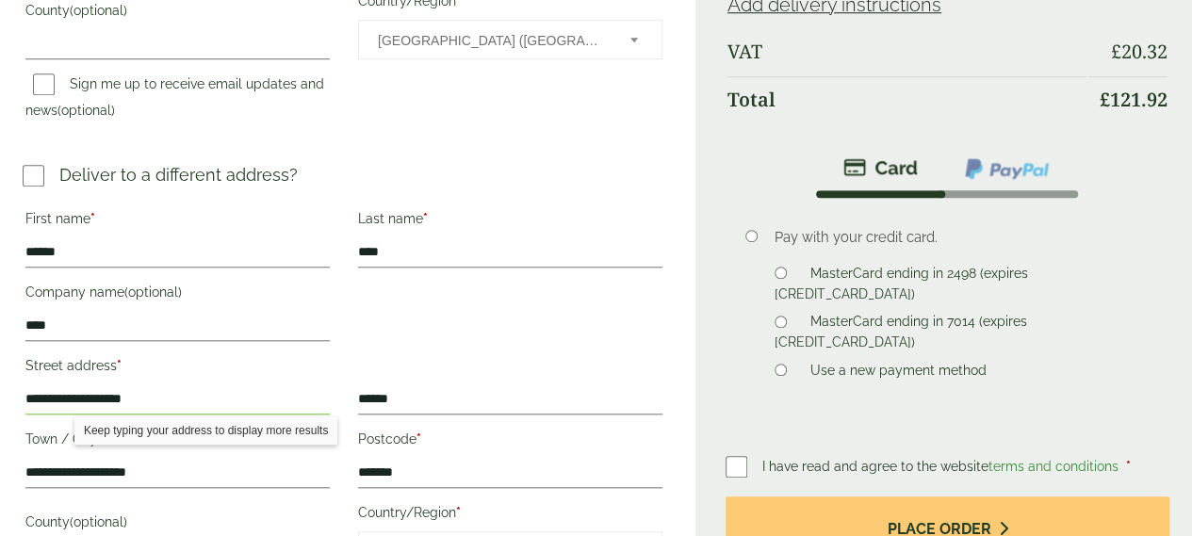
type input "**********"
type input "*******"
type input "****"
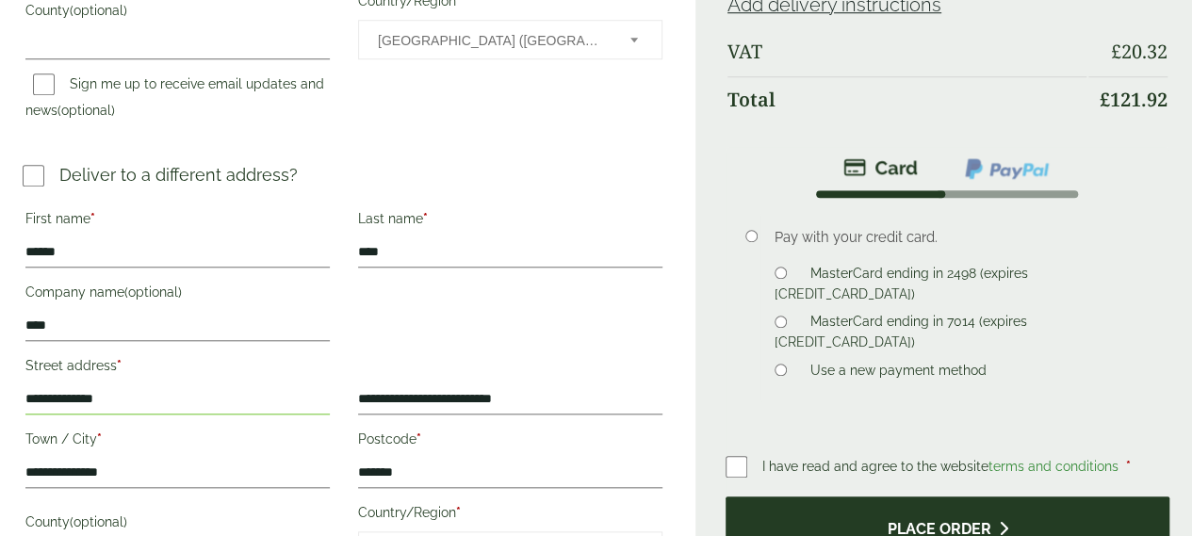
click at [831, 497] on button "Place order" at bounding box center [948, 527] width 444 height 61
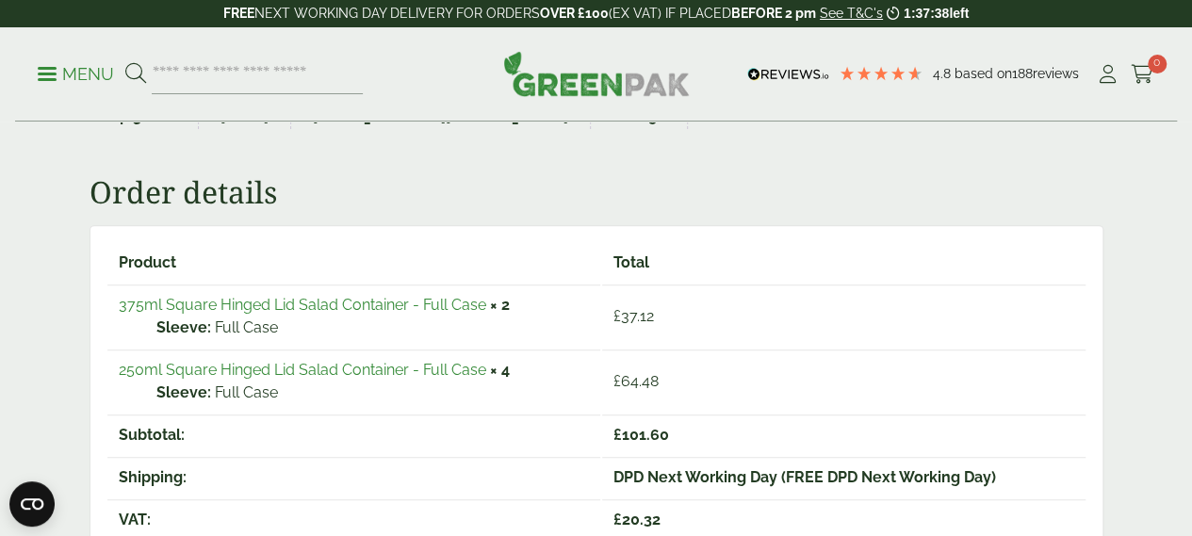
scroll to position [188, 0]
